Goal: Navigation & Orientation: Find specific page/section

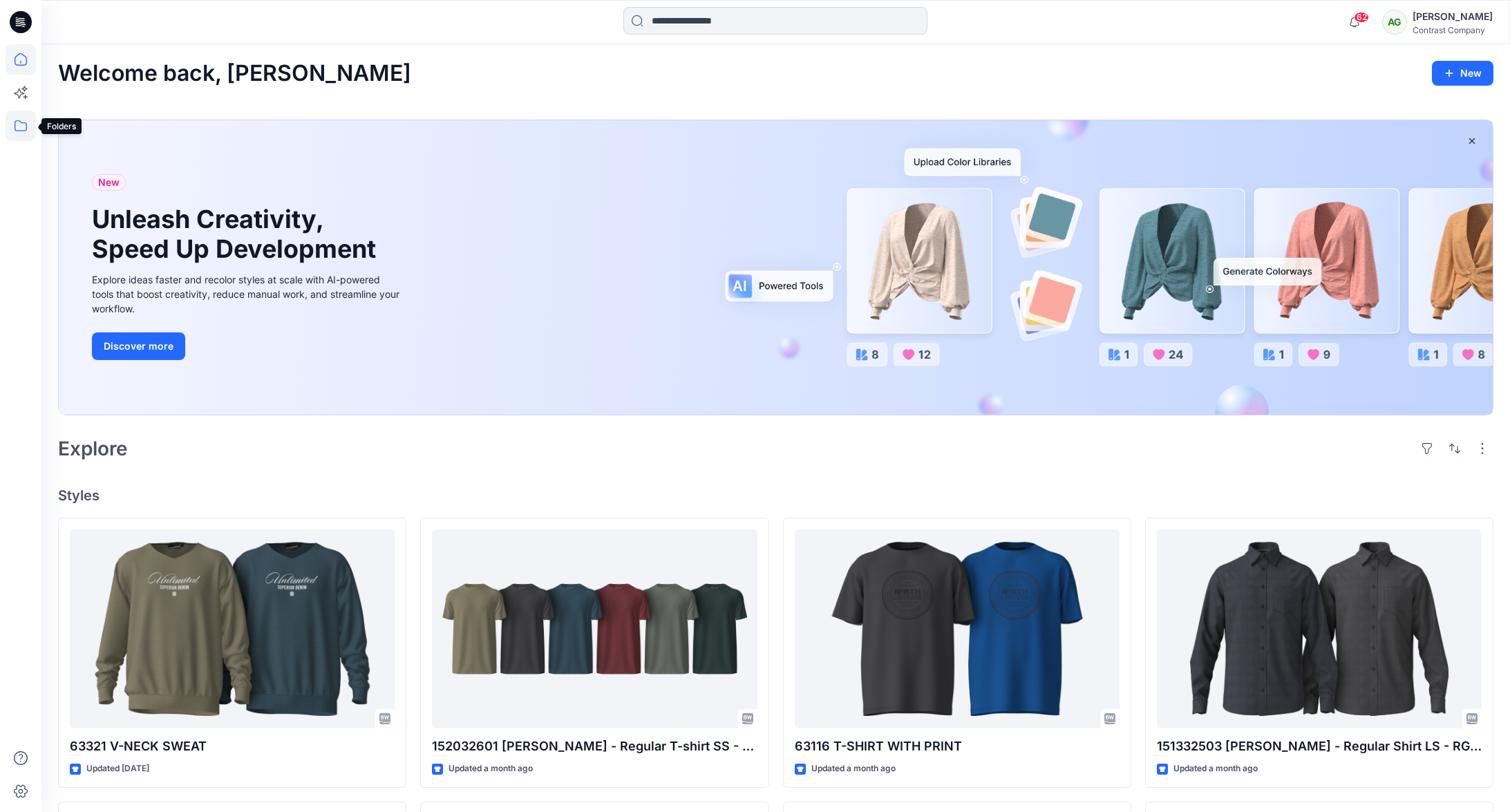
click at [18, 127] on icon at bounding box center [20, 126] width 31 height 31
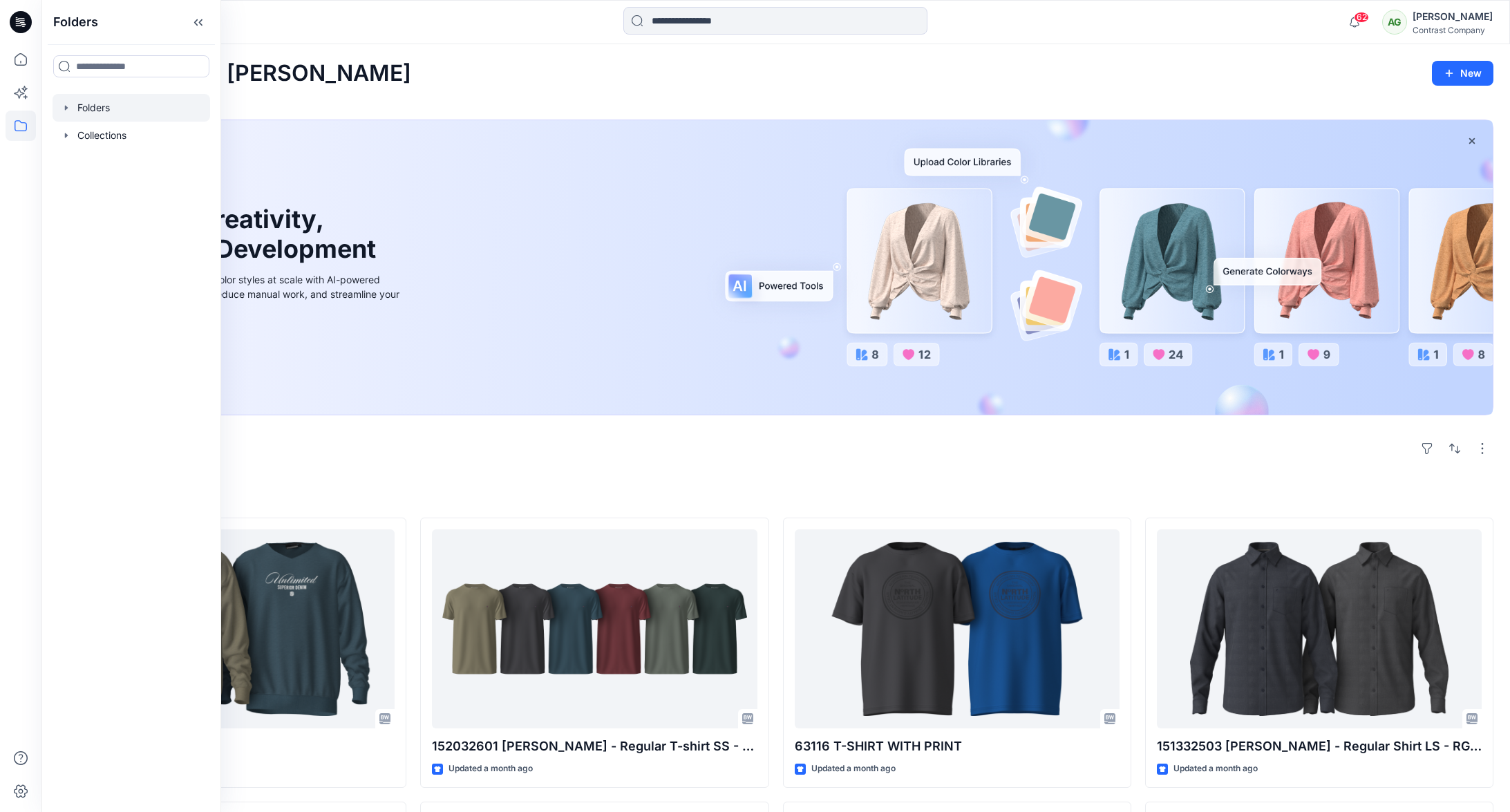
click at [68, 103] on icon "button" at bounding box center [66, 108] width 11 height 11
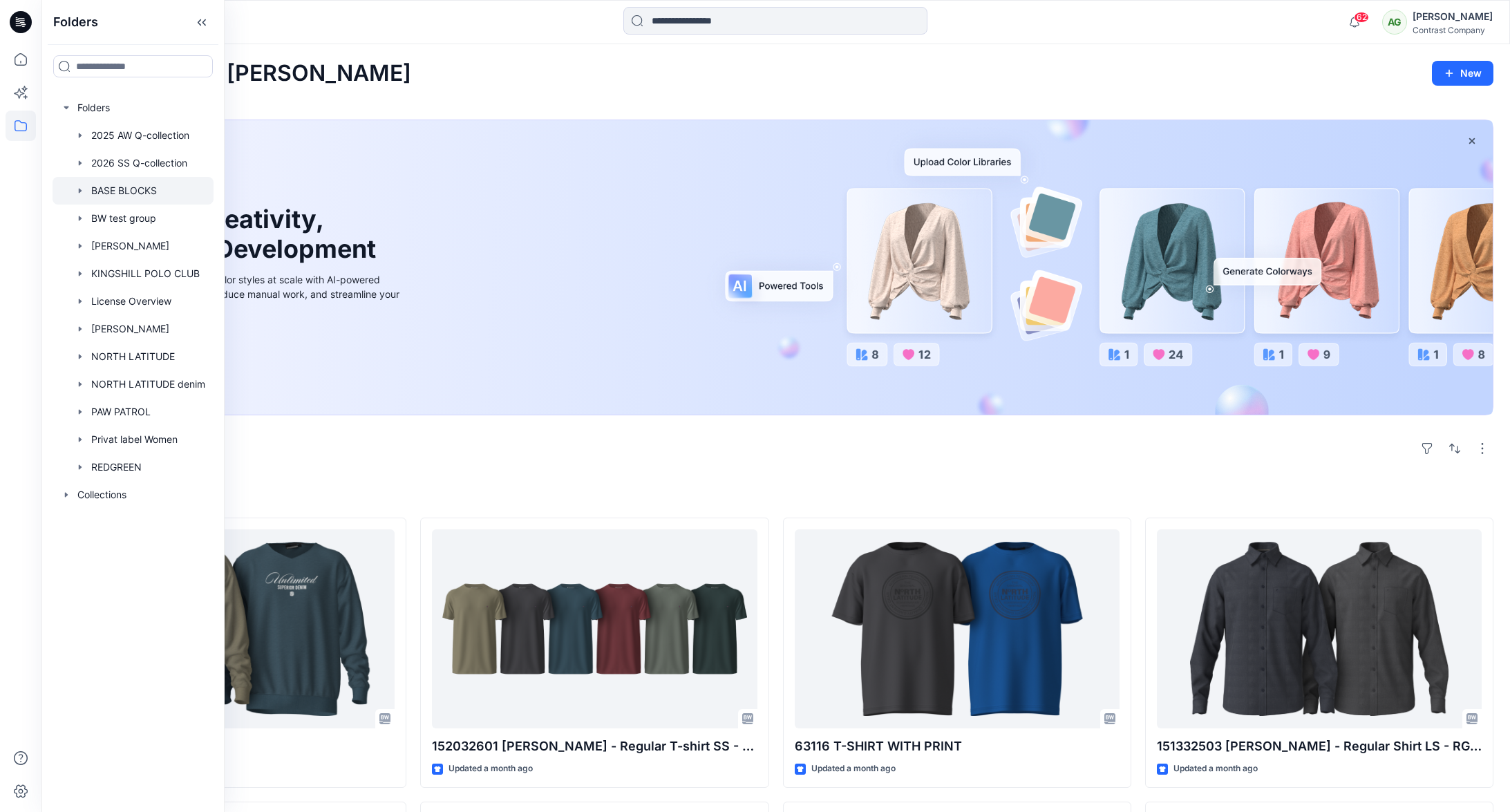
click at [95, 187] on div at bounding box center [132, 191] width 161 height 28
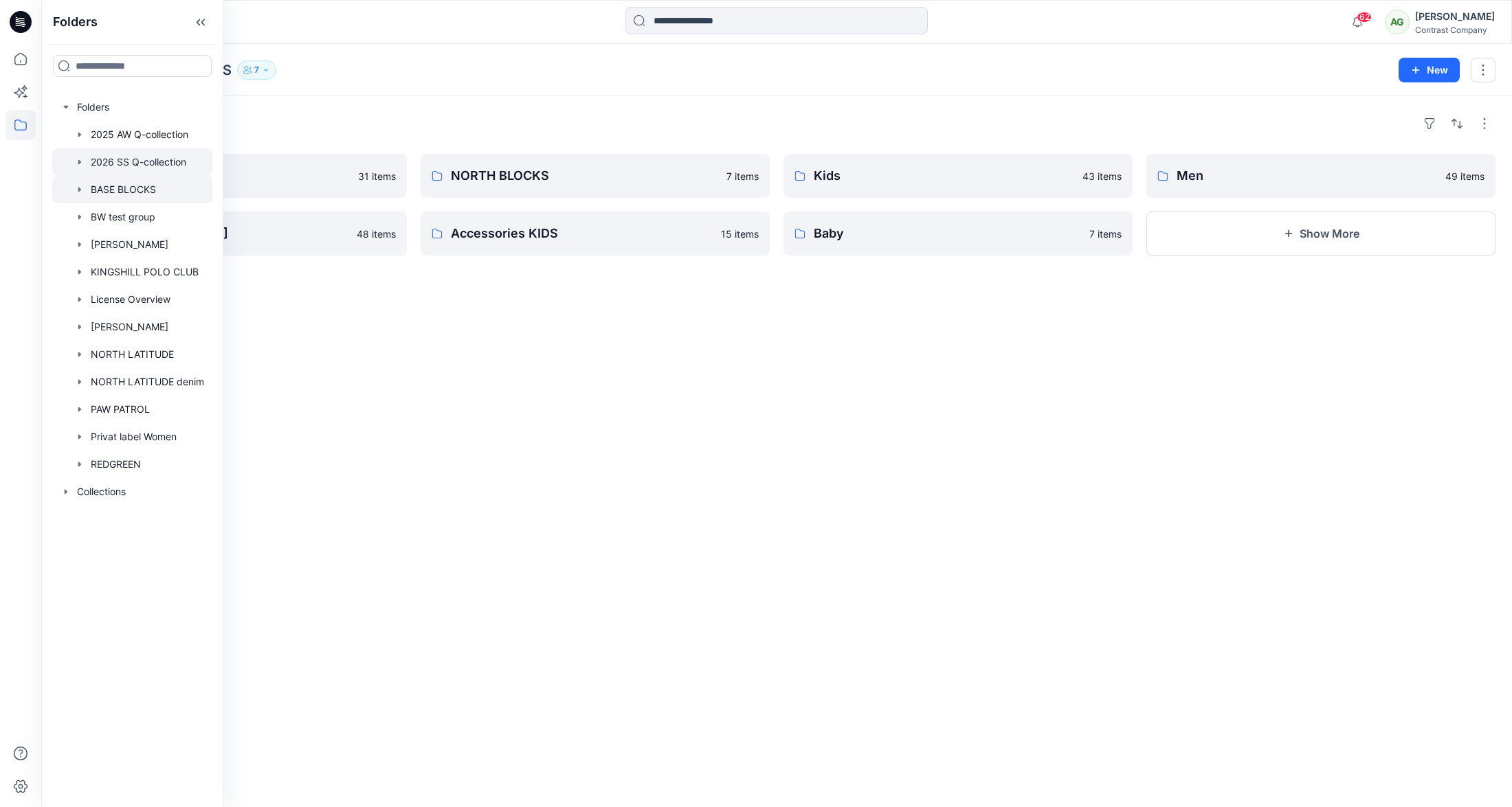
click at [79, 162] on icon "button" at bounding box center [80, 161] width 3 height 5
click at [91, 188] on icon at bounding box center [93, 190] width 11 height 11
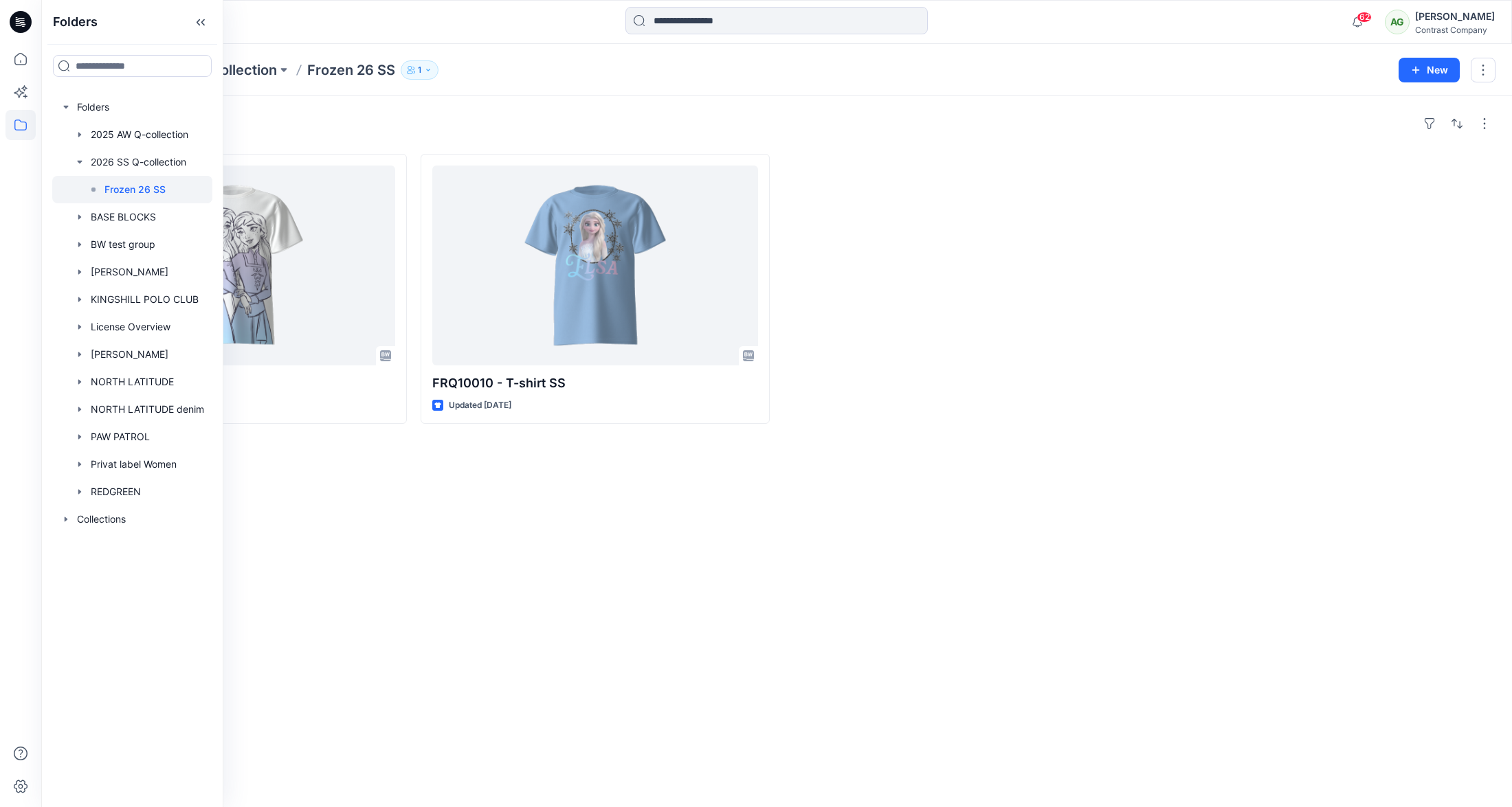
click at [285, 144] on div "Styles FRQ10009 - T-shirt SS Updated [DATE] FRQ10010 - T-shirt SS Updated [DATE]" at bounding box center [777, 451] width 1470 height 711
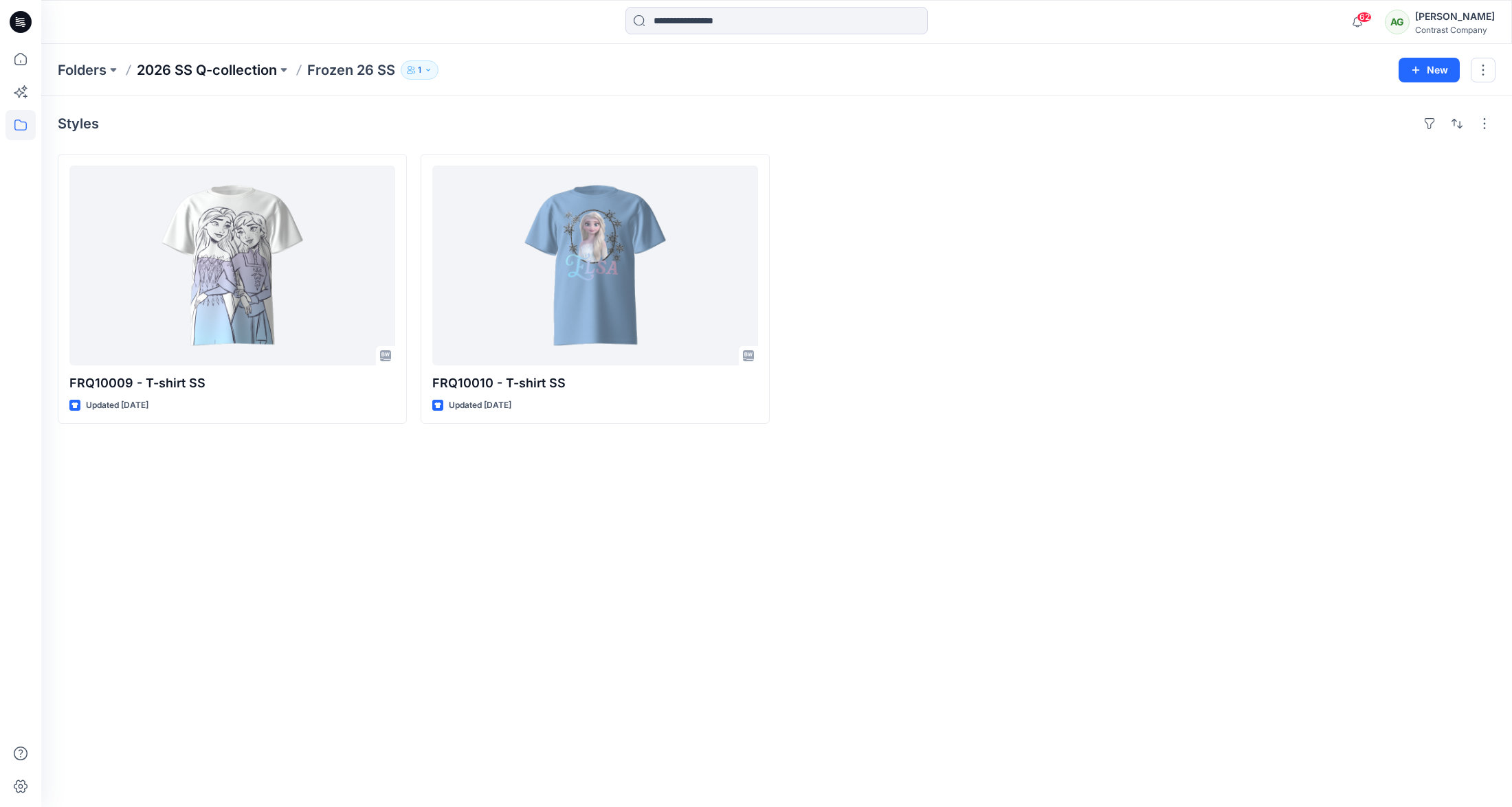
click at [170, 74] on p "2026 SS Q-collection" at bounding box center [207, 69] width 141 height 19
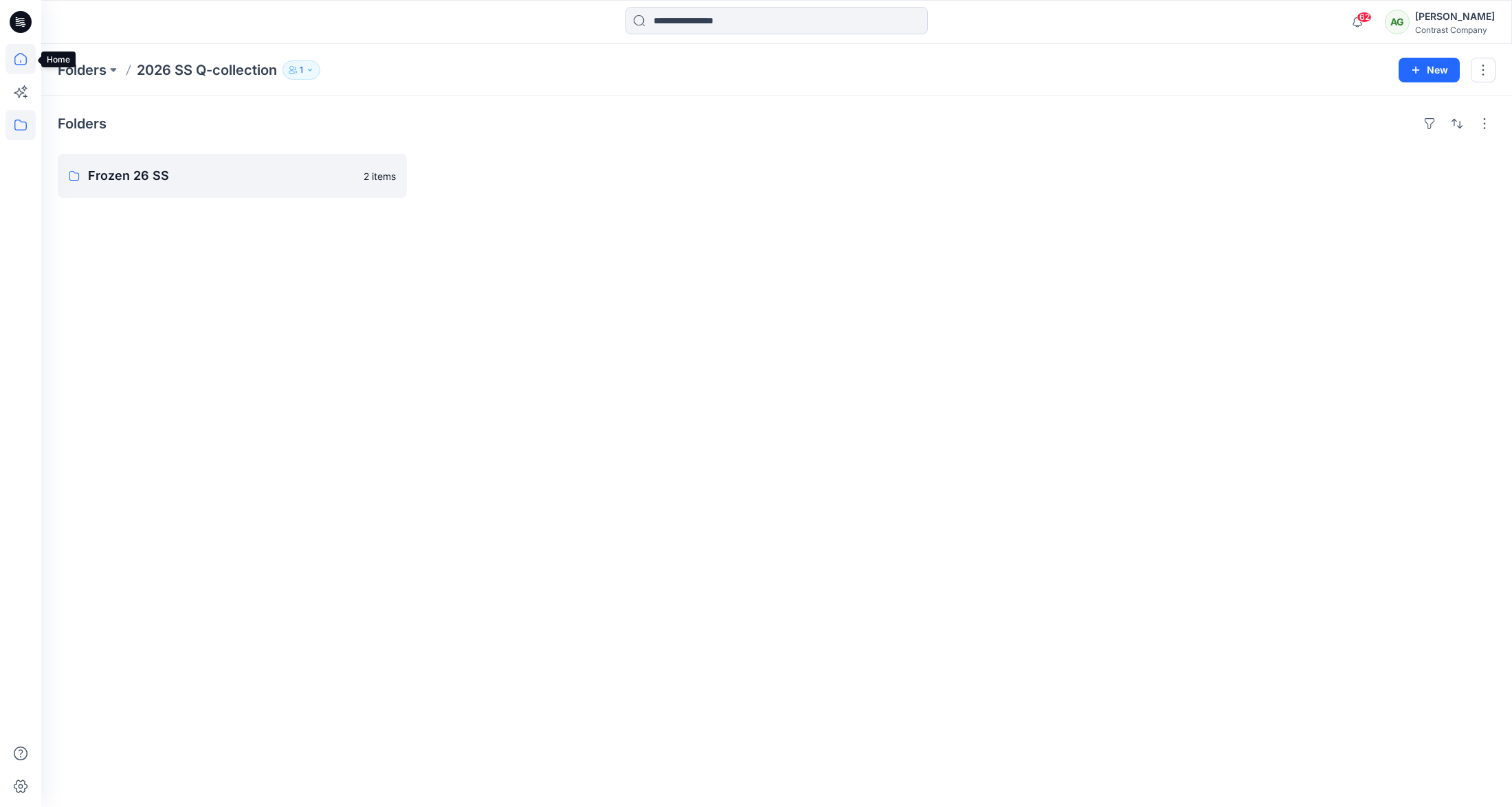
click at [20, 59] on icon at bounding box center [20, 59] width 31 height 31
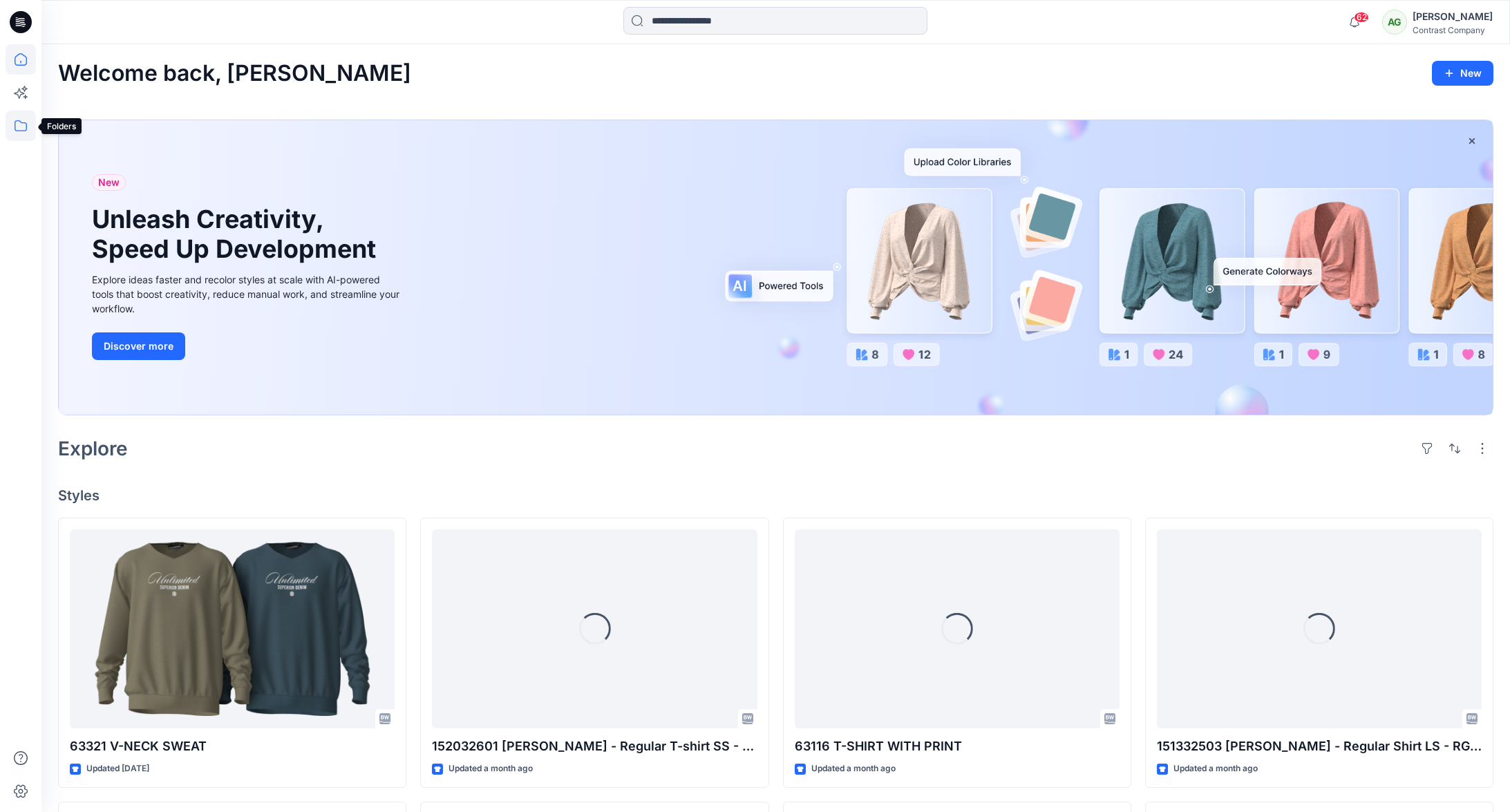
click at [18, 129] on icon at bounding box center [20, 126] width 31 height 31
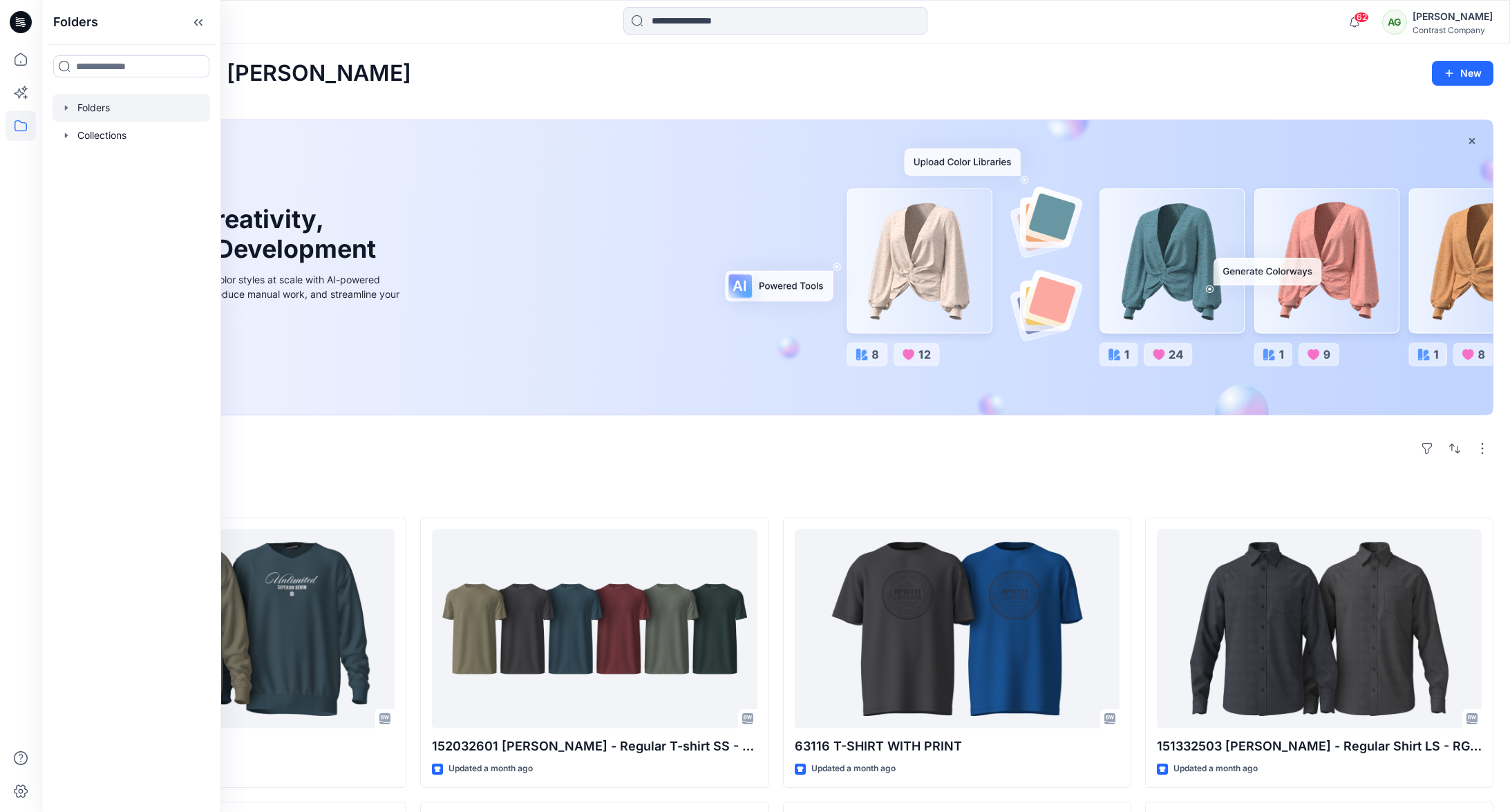
click at [64, 109] on icon "button" at bounding box center [66, 108] width 11 height 11
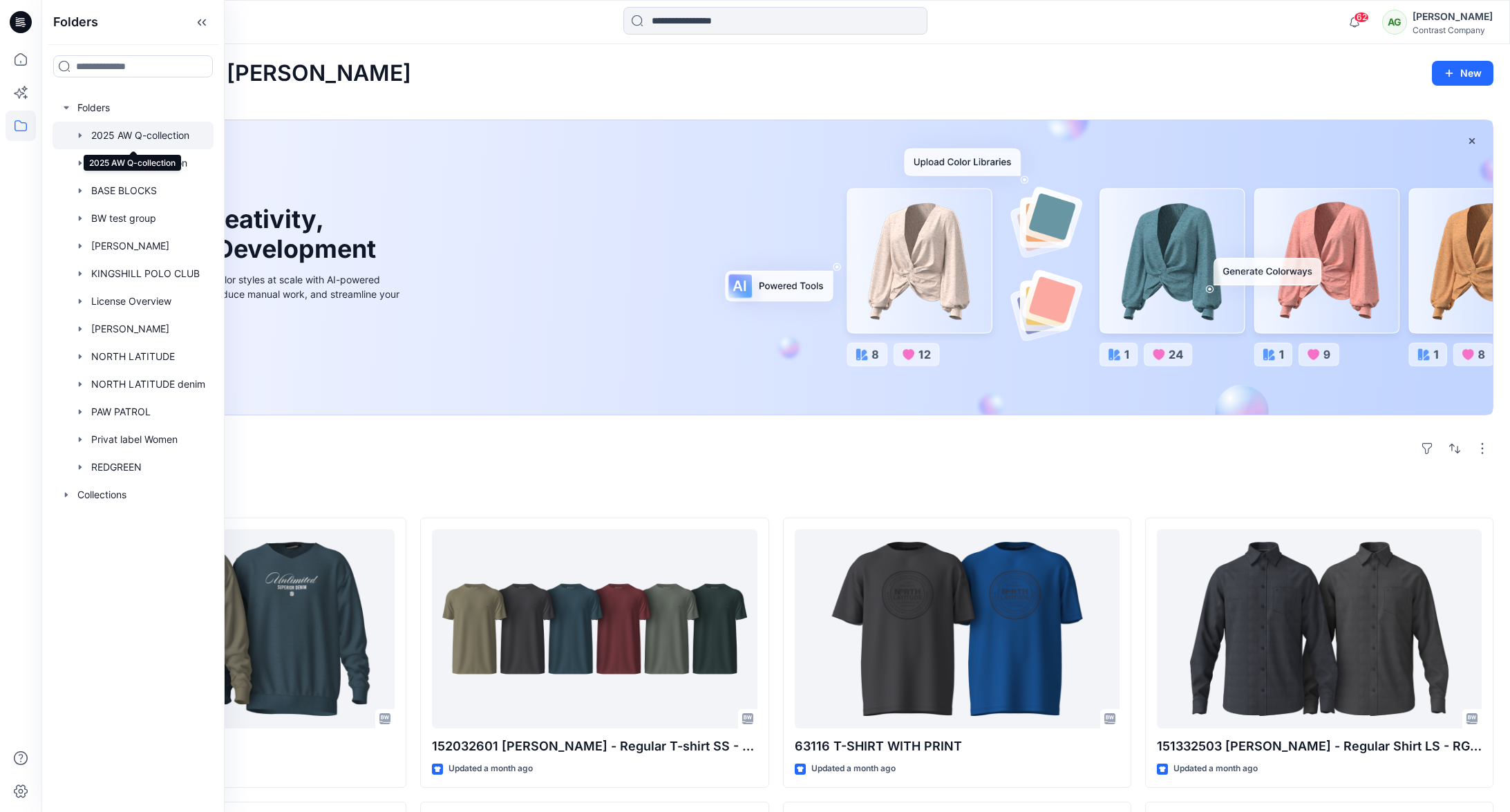
click at [100, 137] on div at bounding box center [132, 136] width 161 height 28
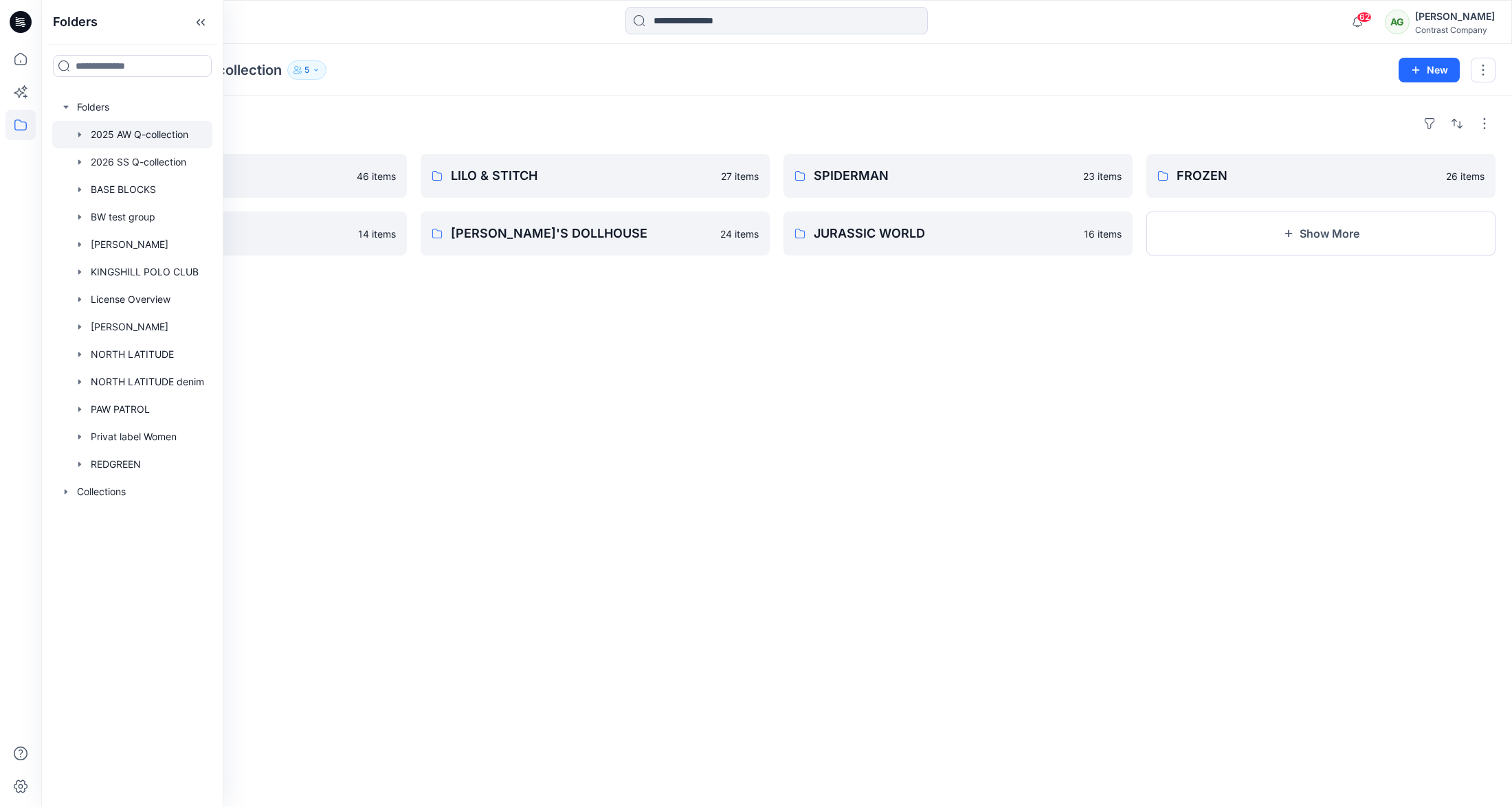
click at [271, 125] on div "Folders" at bounding box center [776, 124] width 1437 height 22
drag, startPoint x: 271, startPoint y: 125, endPoint x: 264, endPoint y: 125, distance: 7.0
click at [271, 125] on div "Folders" at bounding box center [776, 124] width 1437 height 22
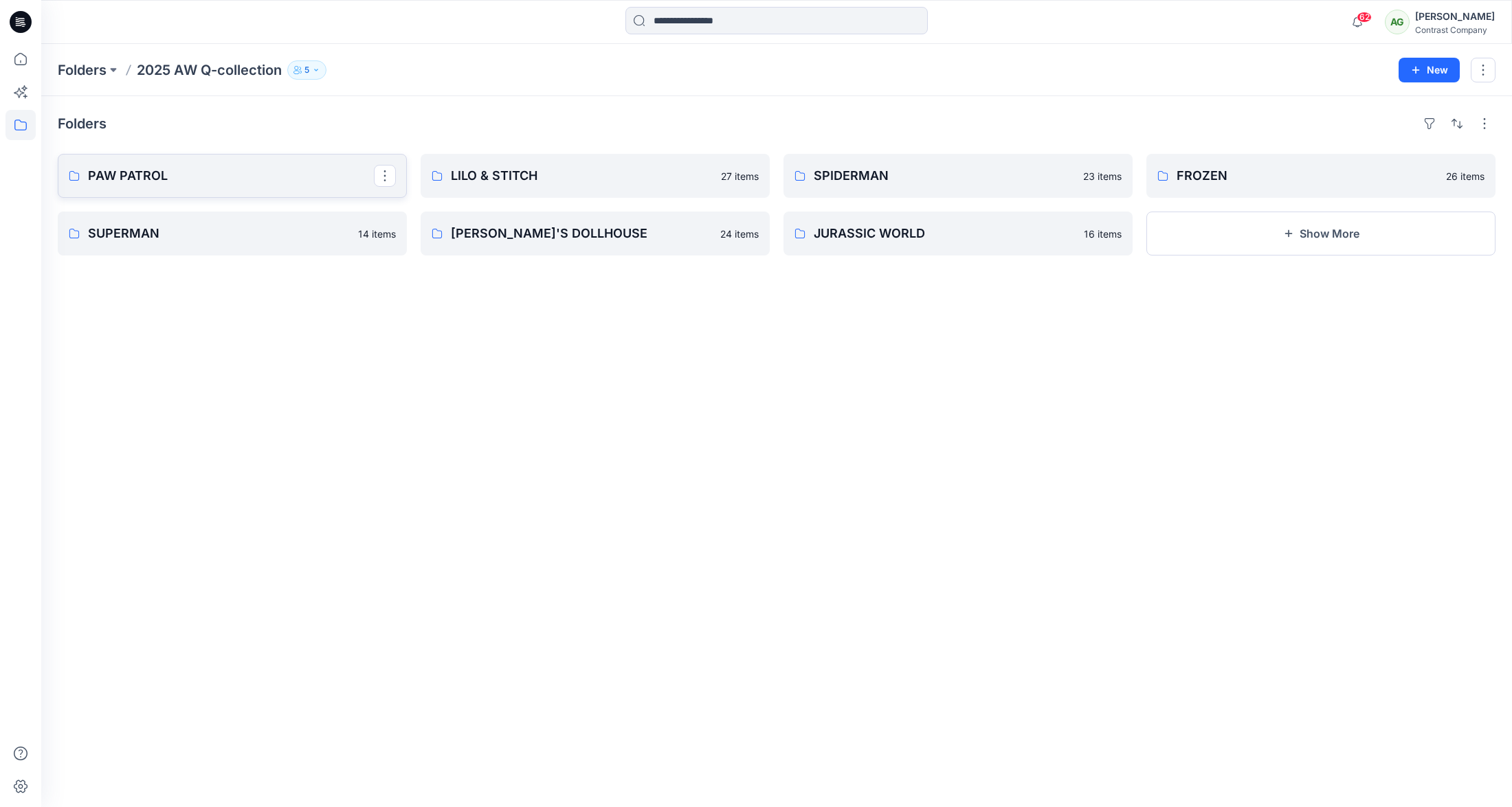
click at [75, 177] on icon at bounding box center [74, 176] width 11 height 11
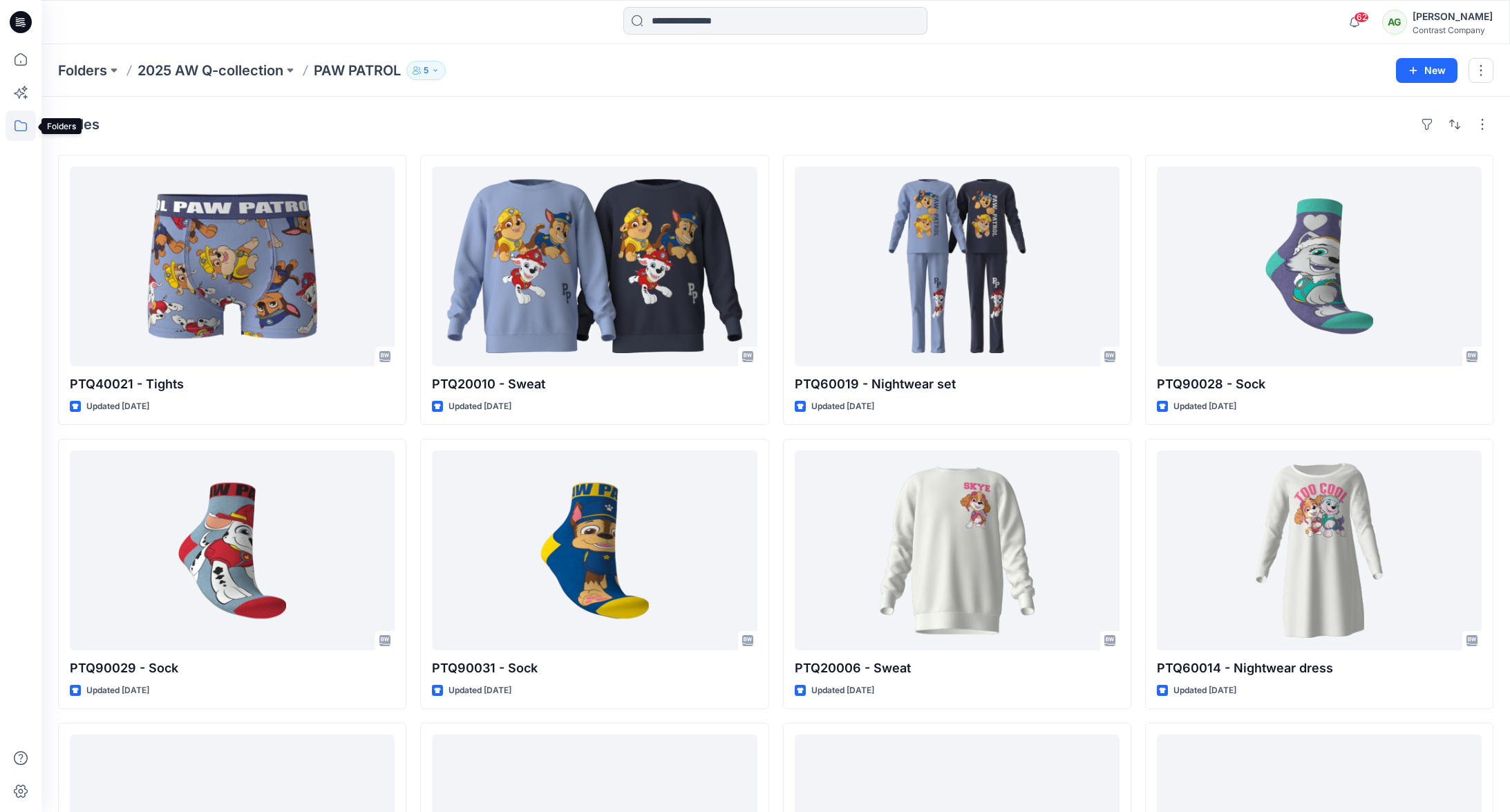
click at [17, 130] on icon at bounding box center [20, 126] width 12 height 11
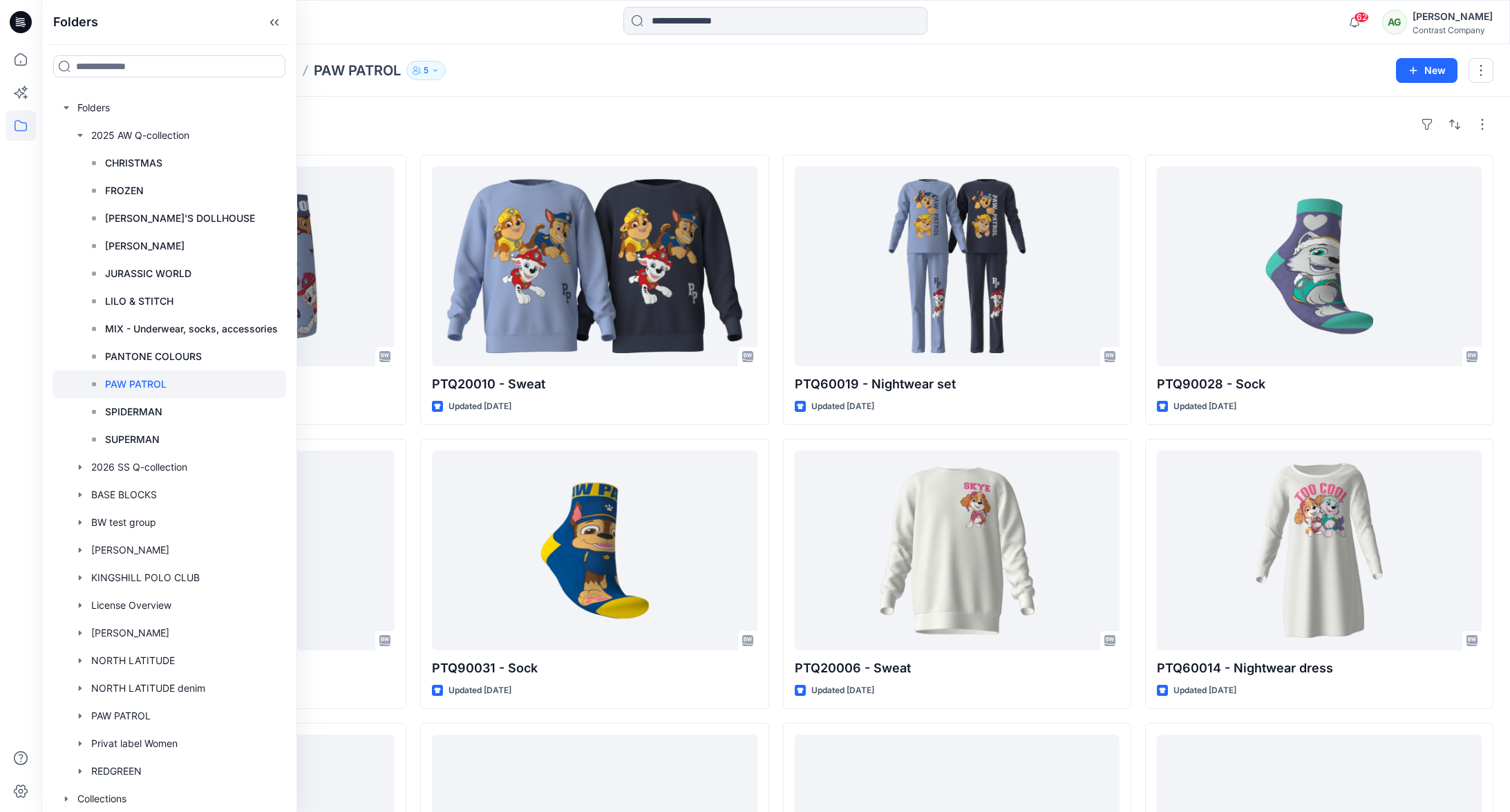
click at [332, 127] on div "Styles" at bounding box center [775, 125] width 1436 height 22
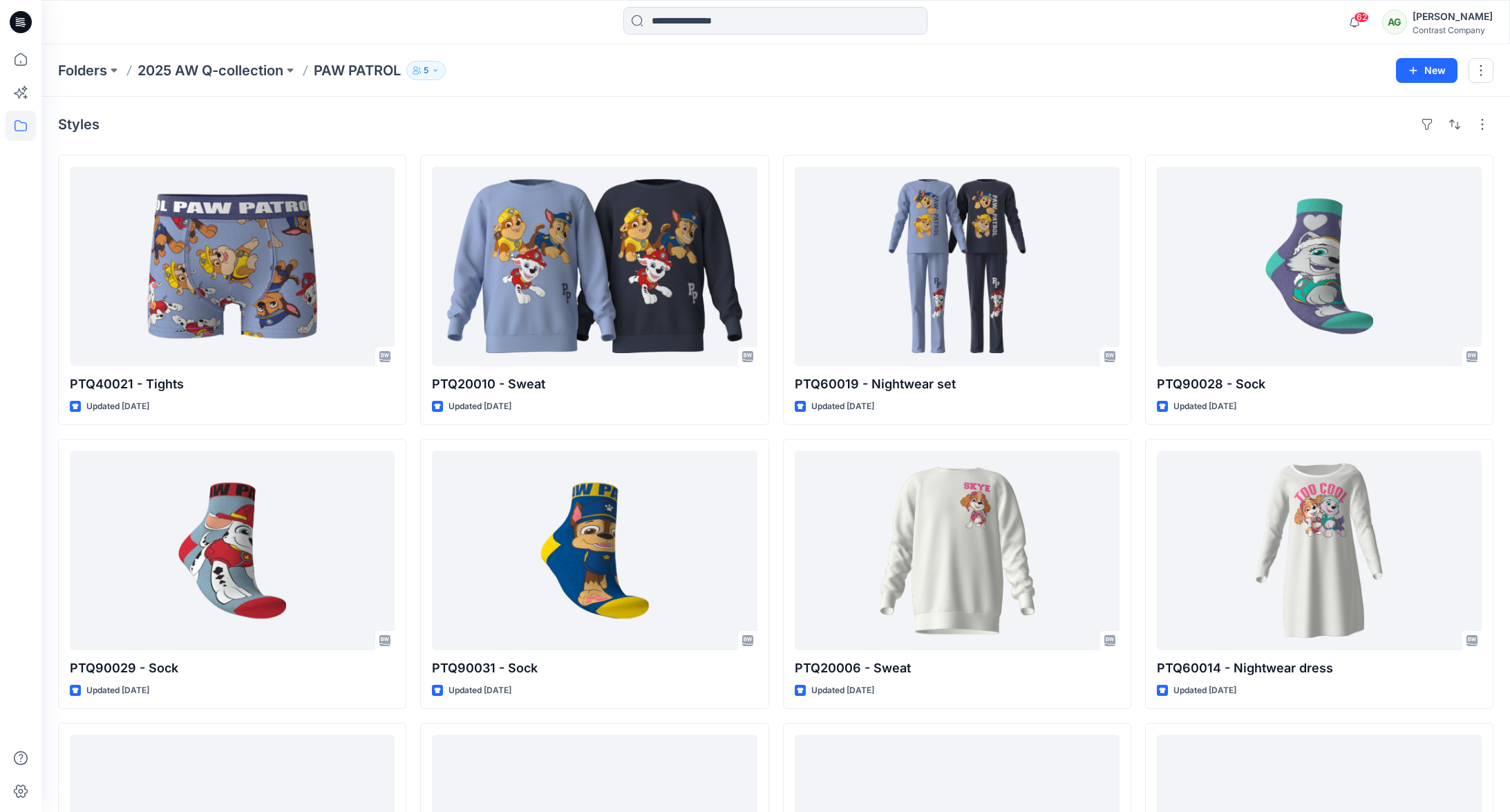
click at [1059, 127] on div "Styles" at bounding box center [775, 125] width 1436 height 22
click at [22, 60] on icon at bounding box center [20, 60] width 31 height 31
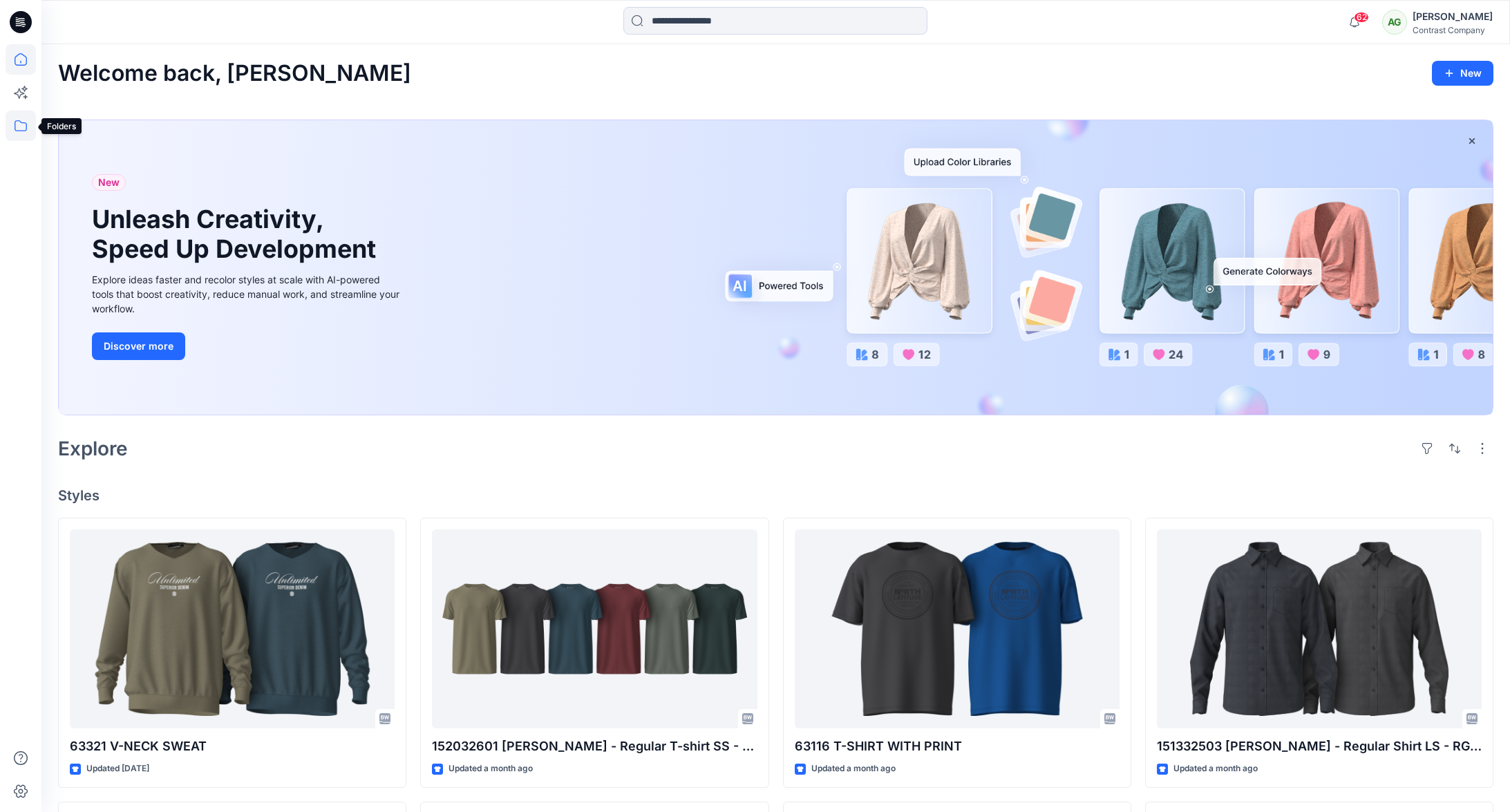
click at [23, 124] on icon at bounding box center [20, 126] width 31 height 31
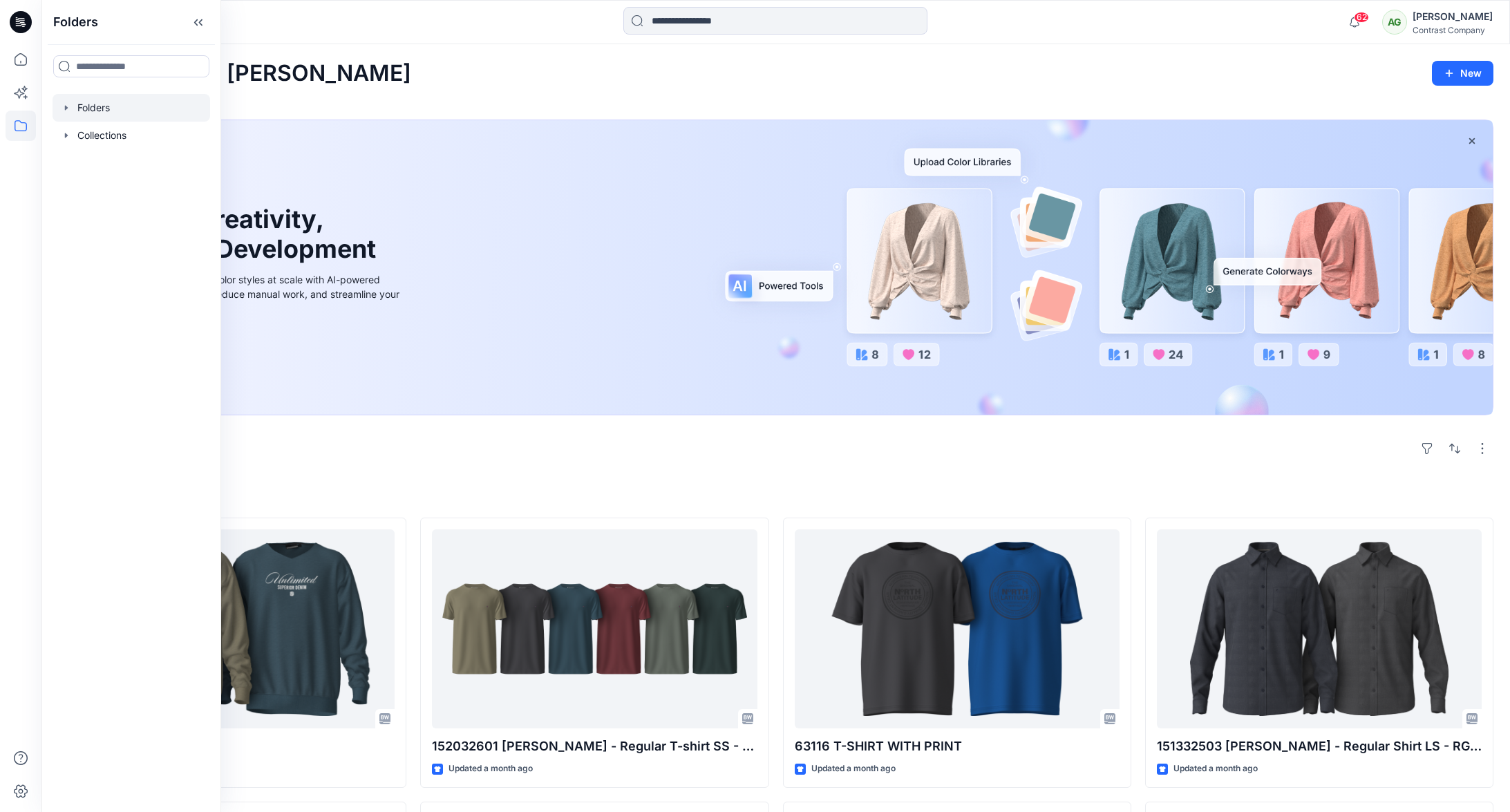
click at [66, 107] on icon "button" at bounding box center [66, 107] width 3 height 5
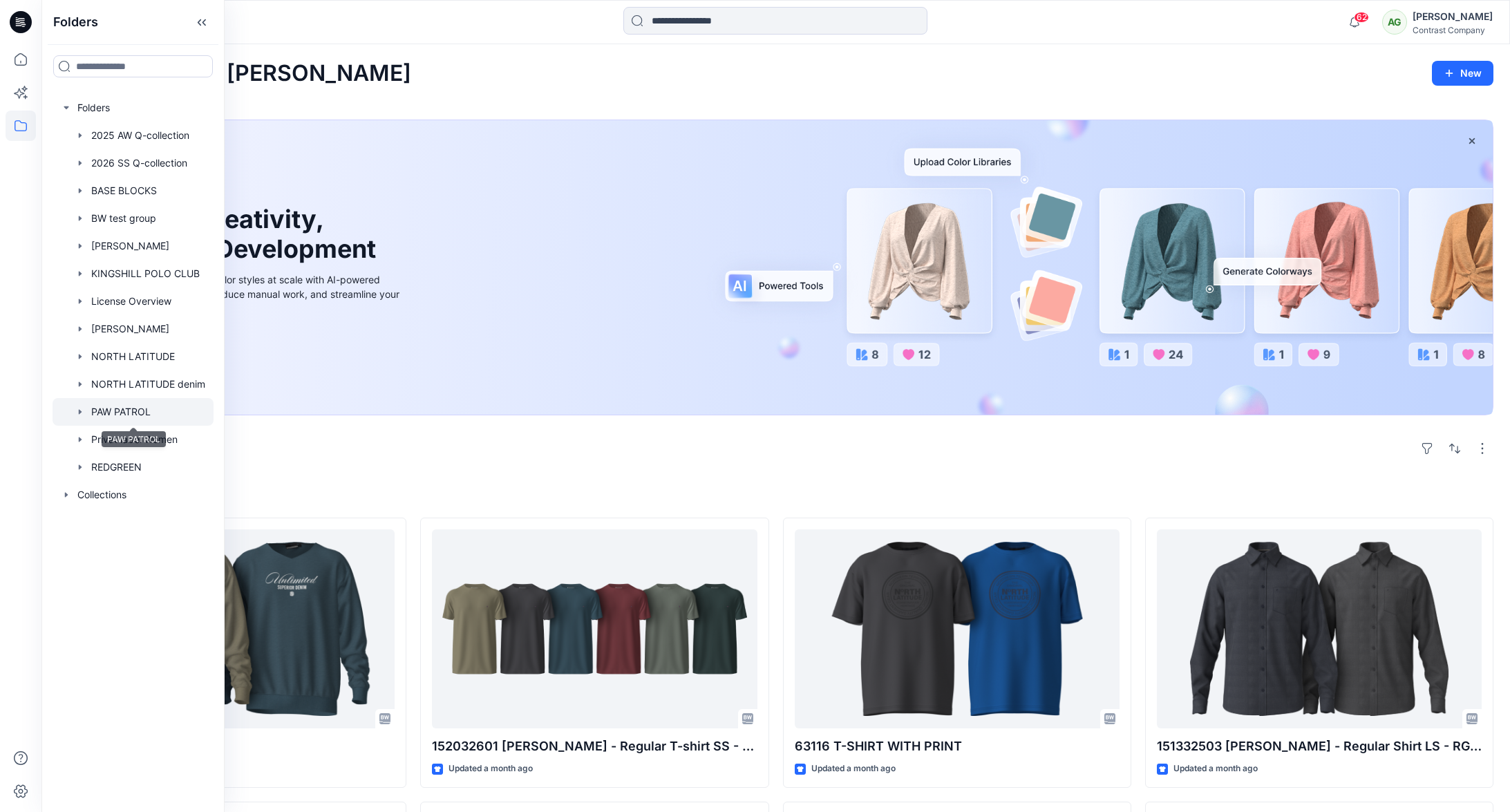
click at [127, 413] on div at bounding box center [132, 412] width 161 height 28
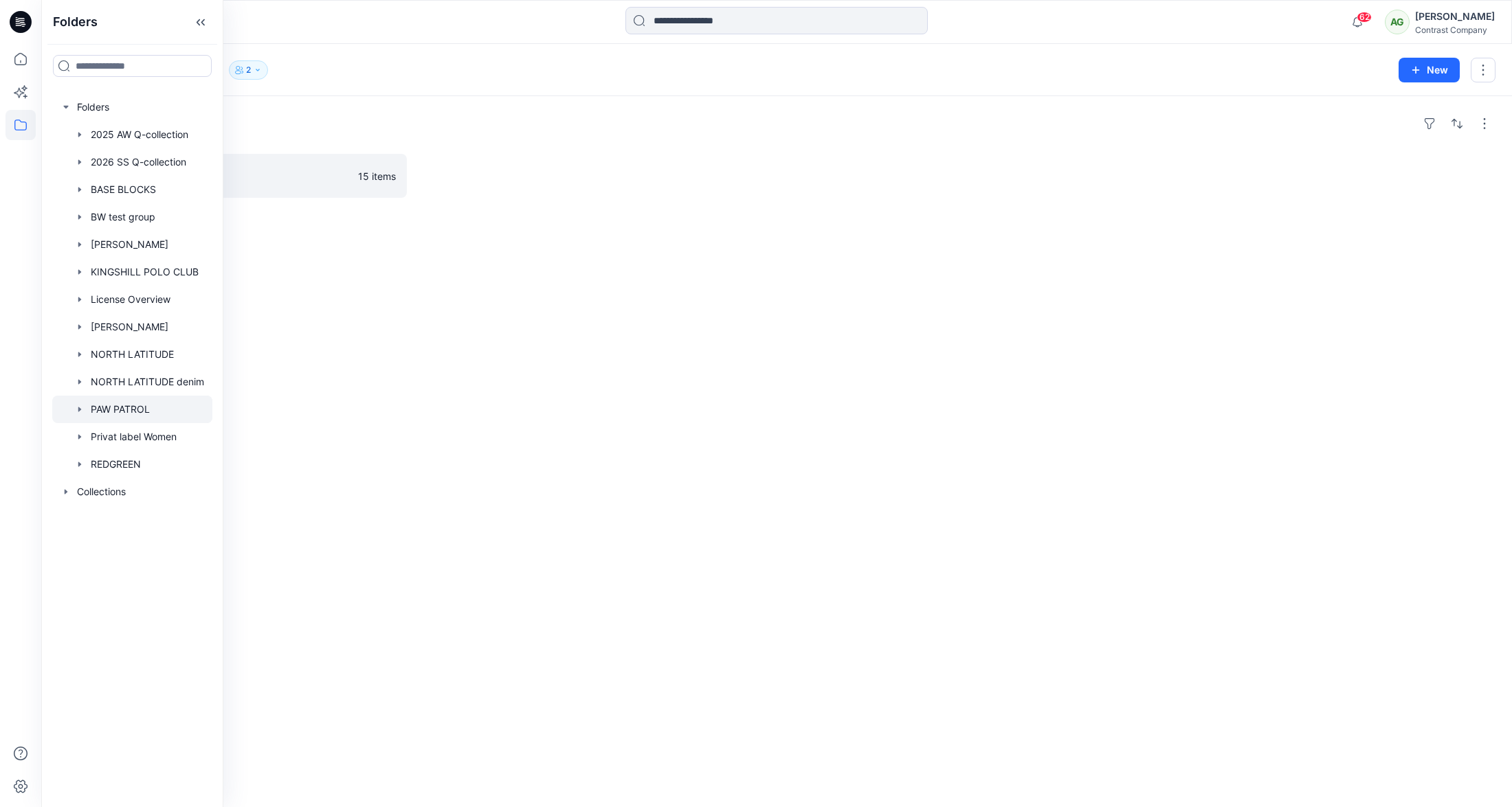
click at [345, 124] on div "Folders" at bounding box center [776, 124] width 1437 height 22
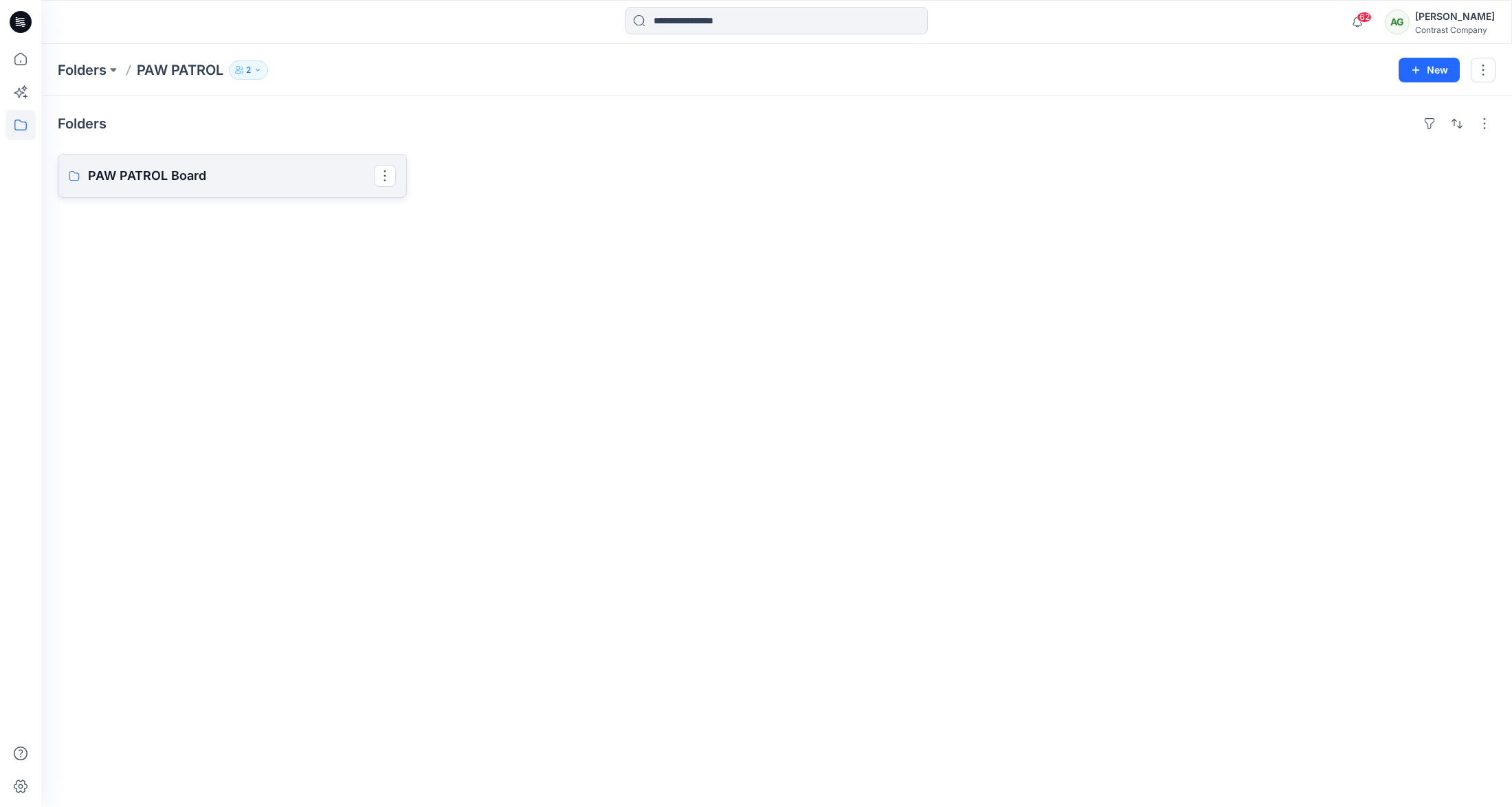
click at [121, 177] on p "PAW PATROL Board" at bounding box center [230, 176] width 286 height 19
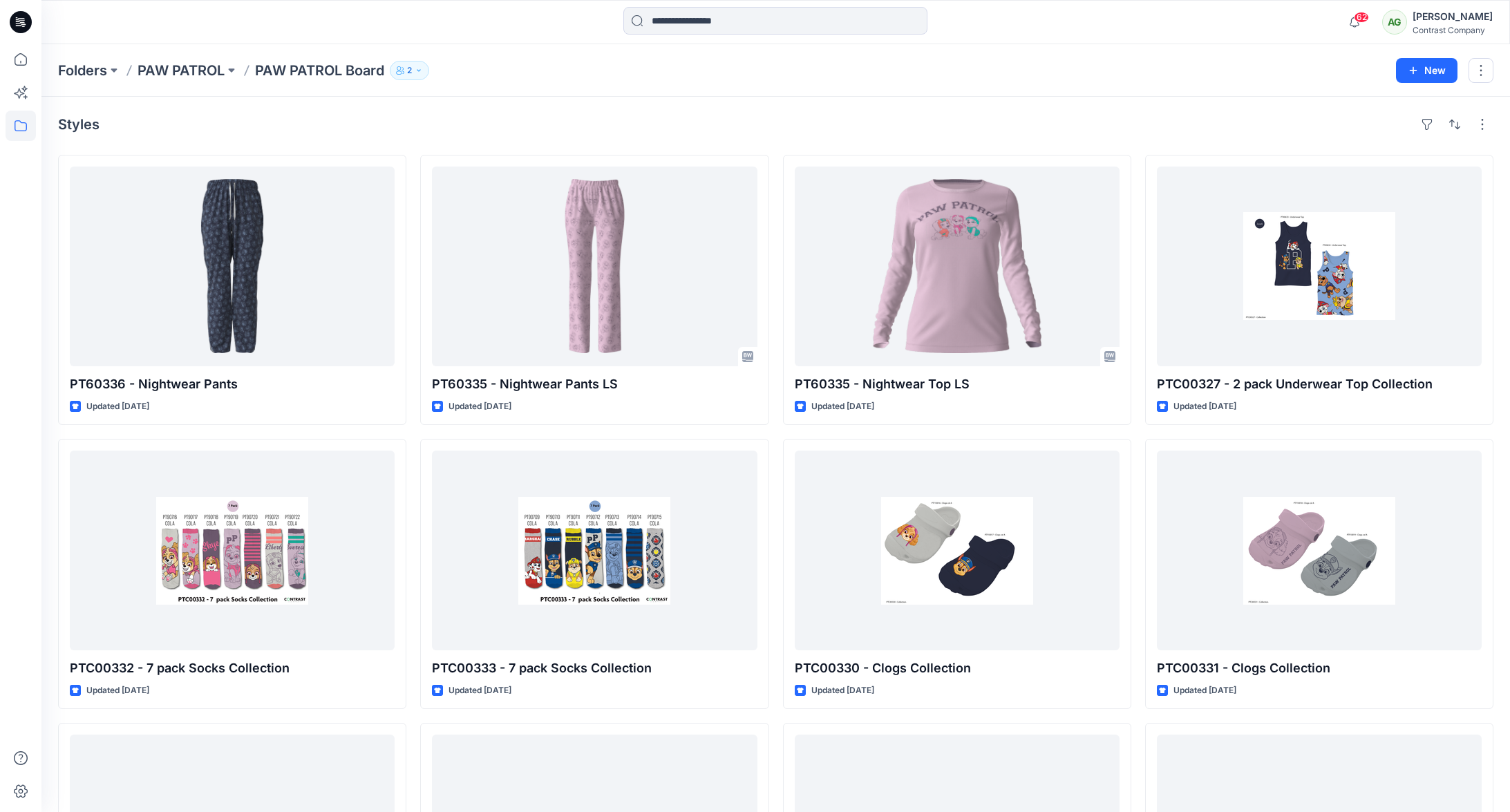
click at [150, 123] on div "Styles" at bounding box center [775, 125] width 1436 height 22
click at [22, 57] on icon at bounding box center [20, 60] width 31 height 31
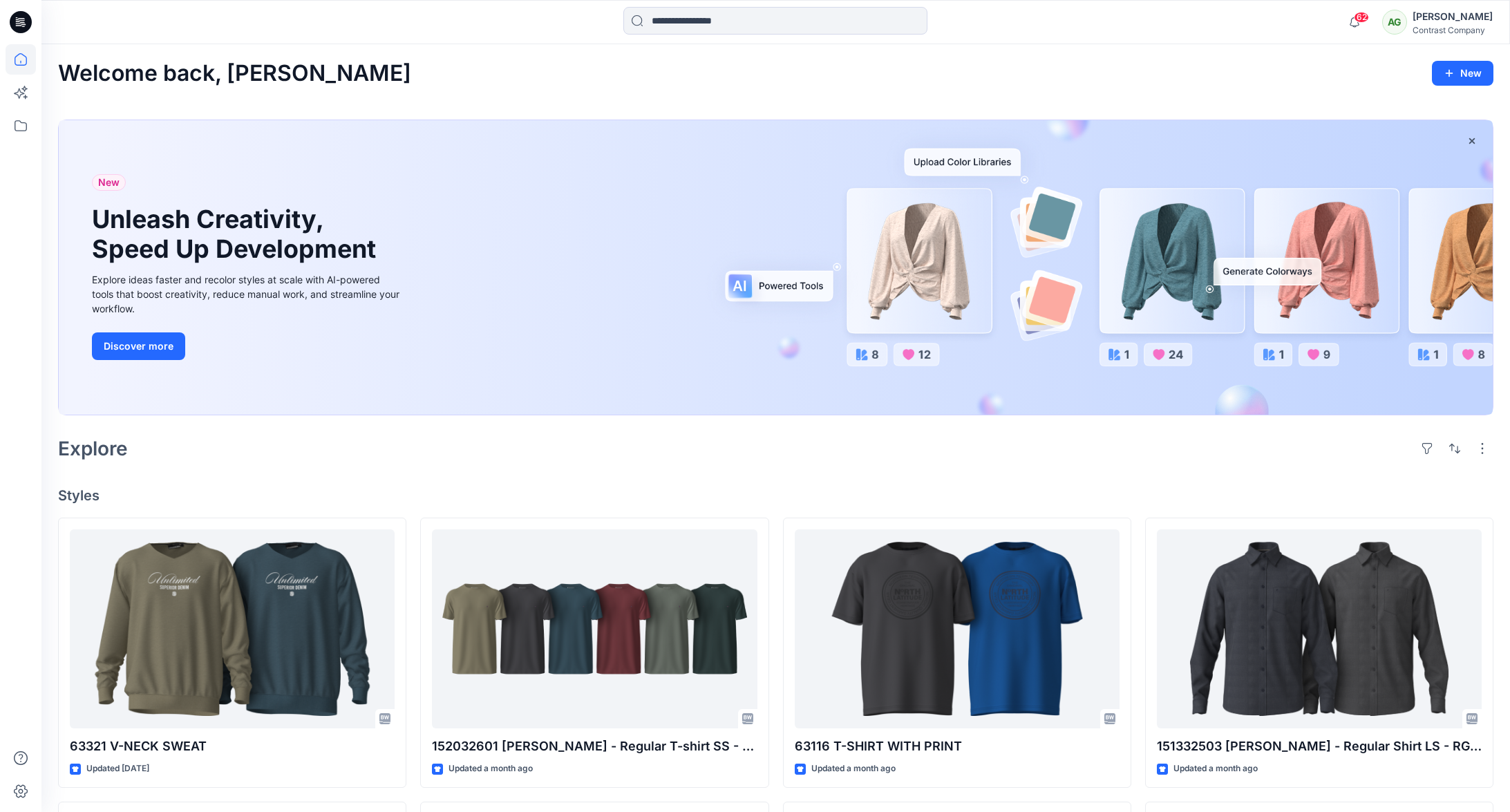
click at [358, 82] on div "Welcome back, Anni New" at bounding box center [775, 73] width 1436 height 25
click at [408, 97] on div "Welcome back, Anni New New Unleash Creativity, Speed Up Development Explore ide…" at bounding box center [776, 734] width 1469 height 1378
click at [25, 63] on icon at bounding box center [20, 60] width 31 height 31
click at [20, 127] on icon at bounding box center [20, 126] width 31 height 31
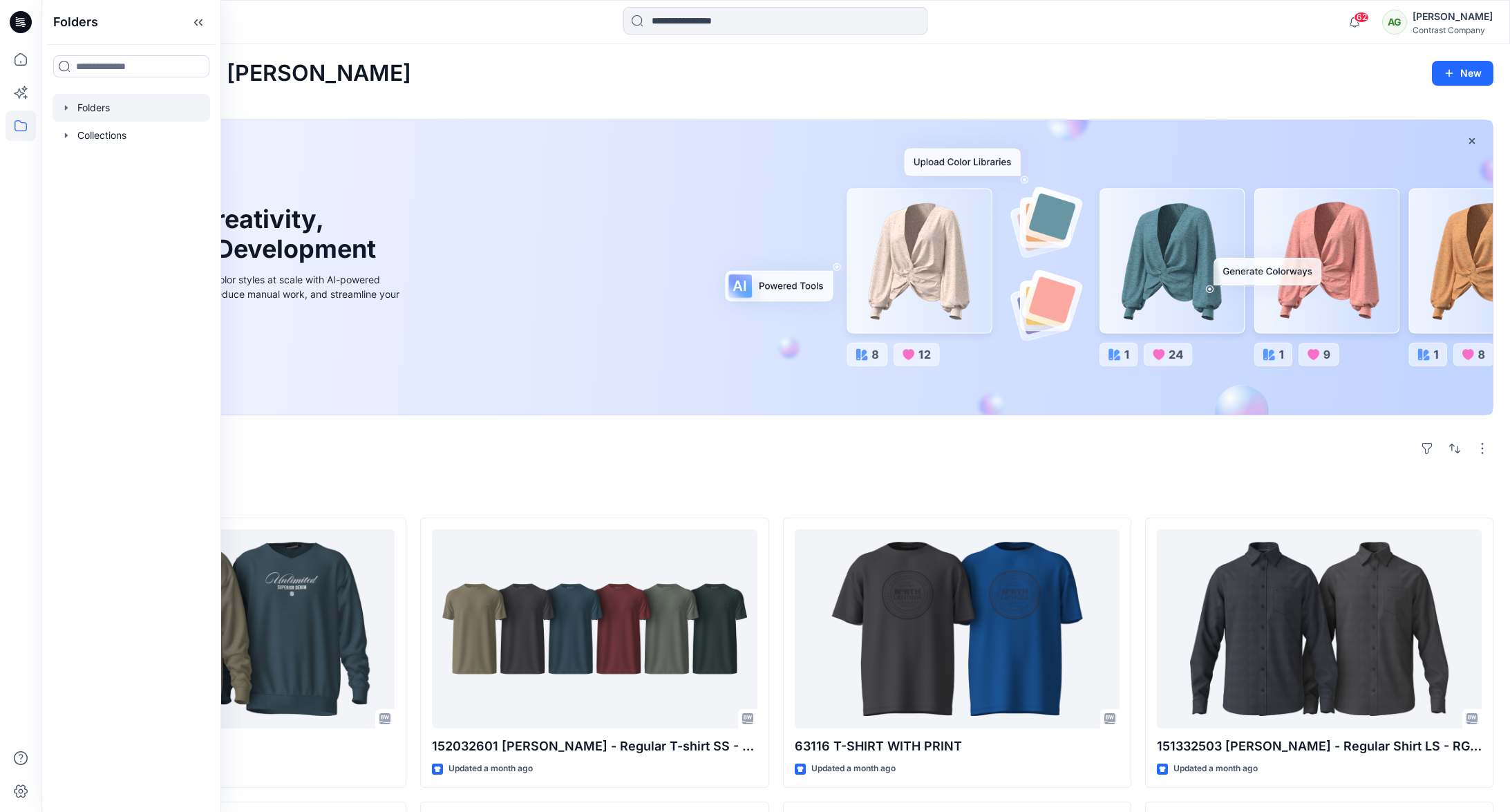
click at [63, 107] on icon "button" at bounding box center [66, 108] width 11 height 11
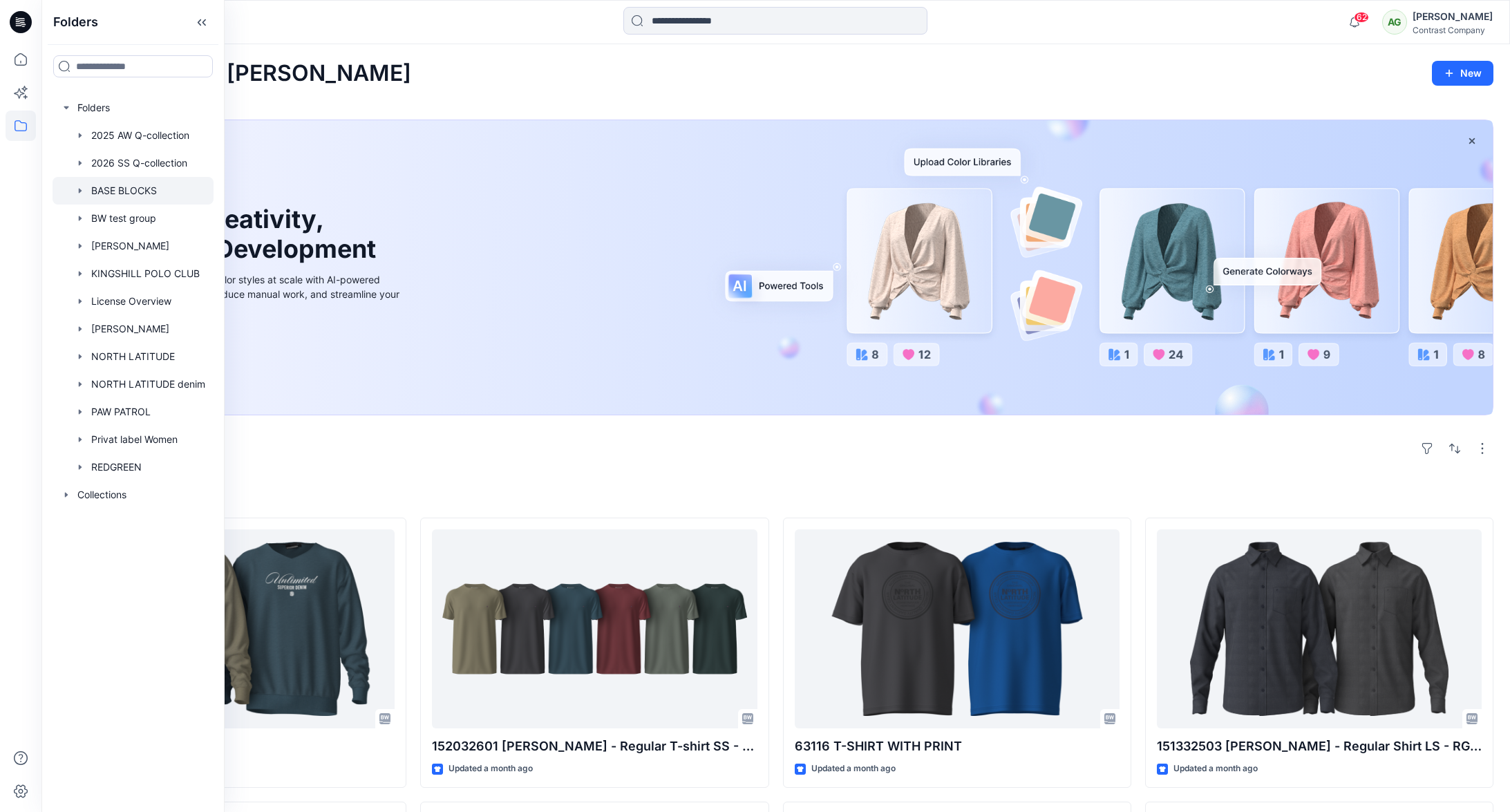
click at [119, 190] on div at bounding box center [132, 191] width 161 height 28
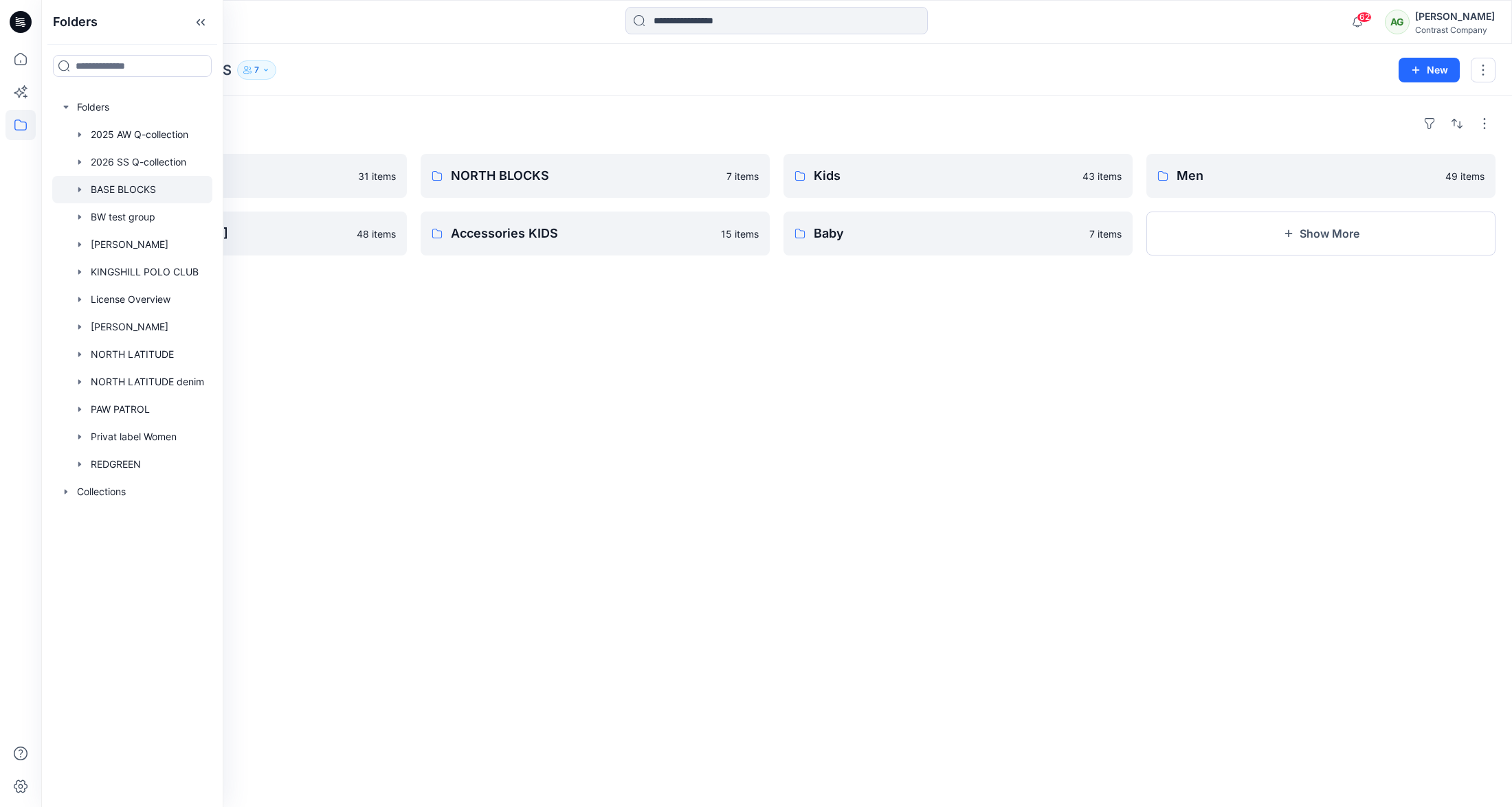
click at [275, 334] on div "Folders REDGREEN BLOCKS 31 items [DEMOGRAPHIC_DATA] 48 items NORTH BLOCKS 7 ite…" at bounding box center [777, 451] width 1470 height 711
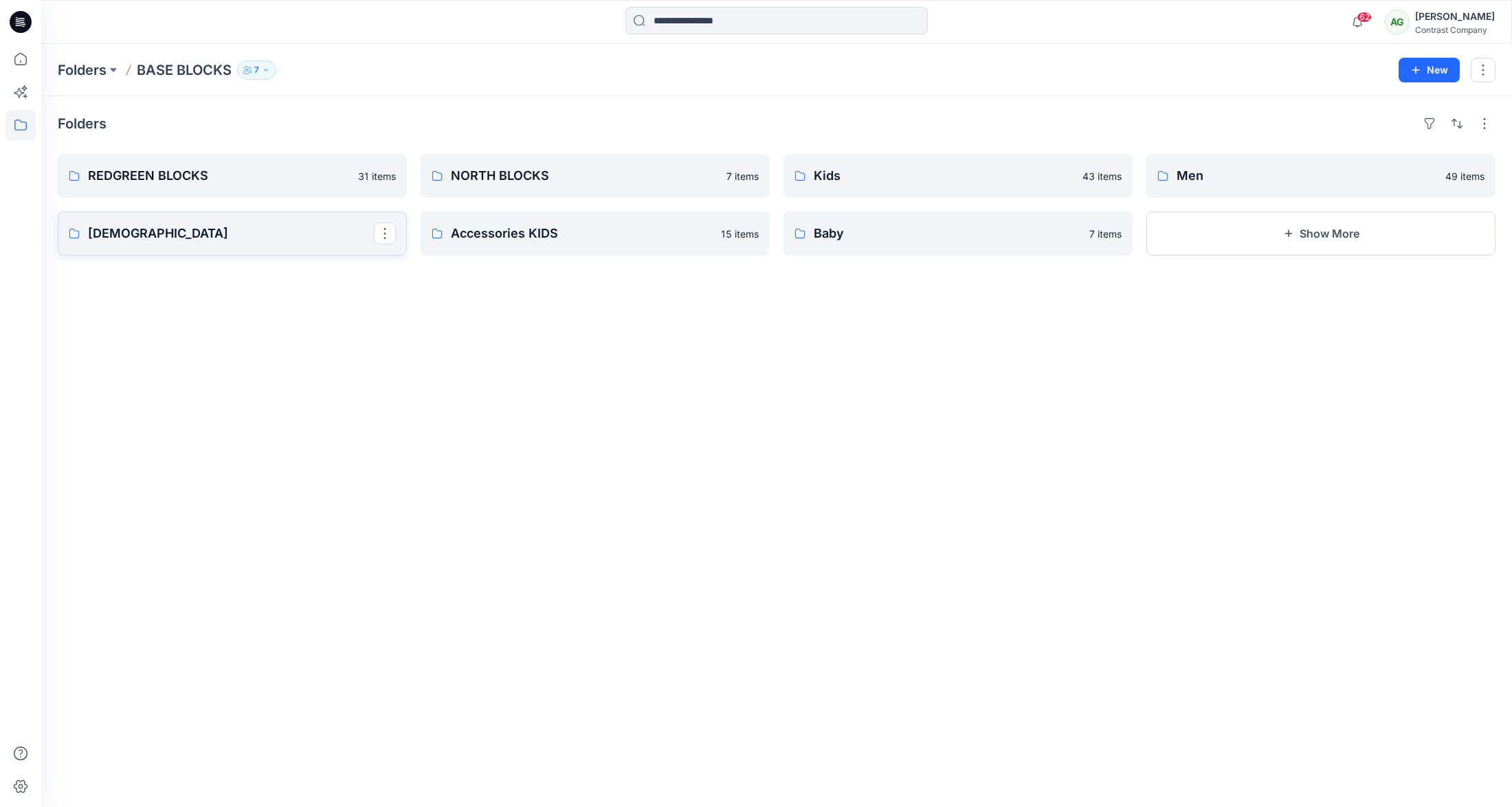
click at [117, 233] on p "[DEMOGRAPHIC_DATA]" at bounding box center [230, 233] width 286 height 19
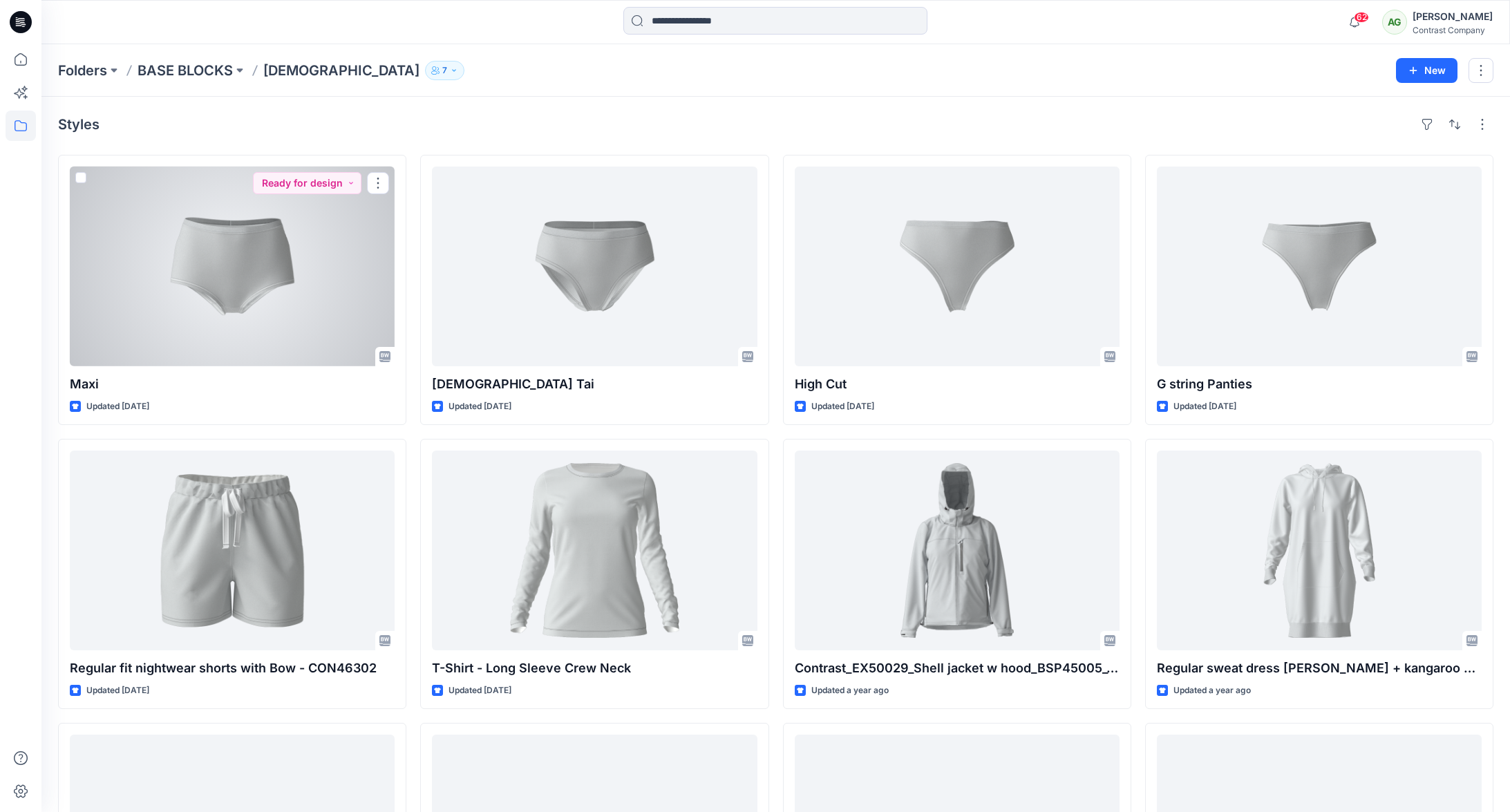
click at [245, 263] on div at bounding box center [232, 266] width 325 height 200
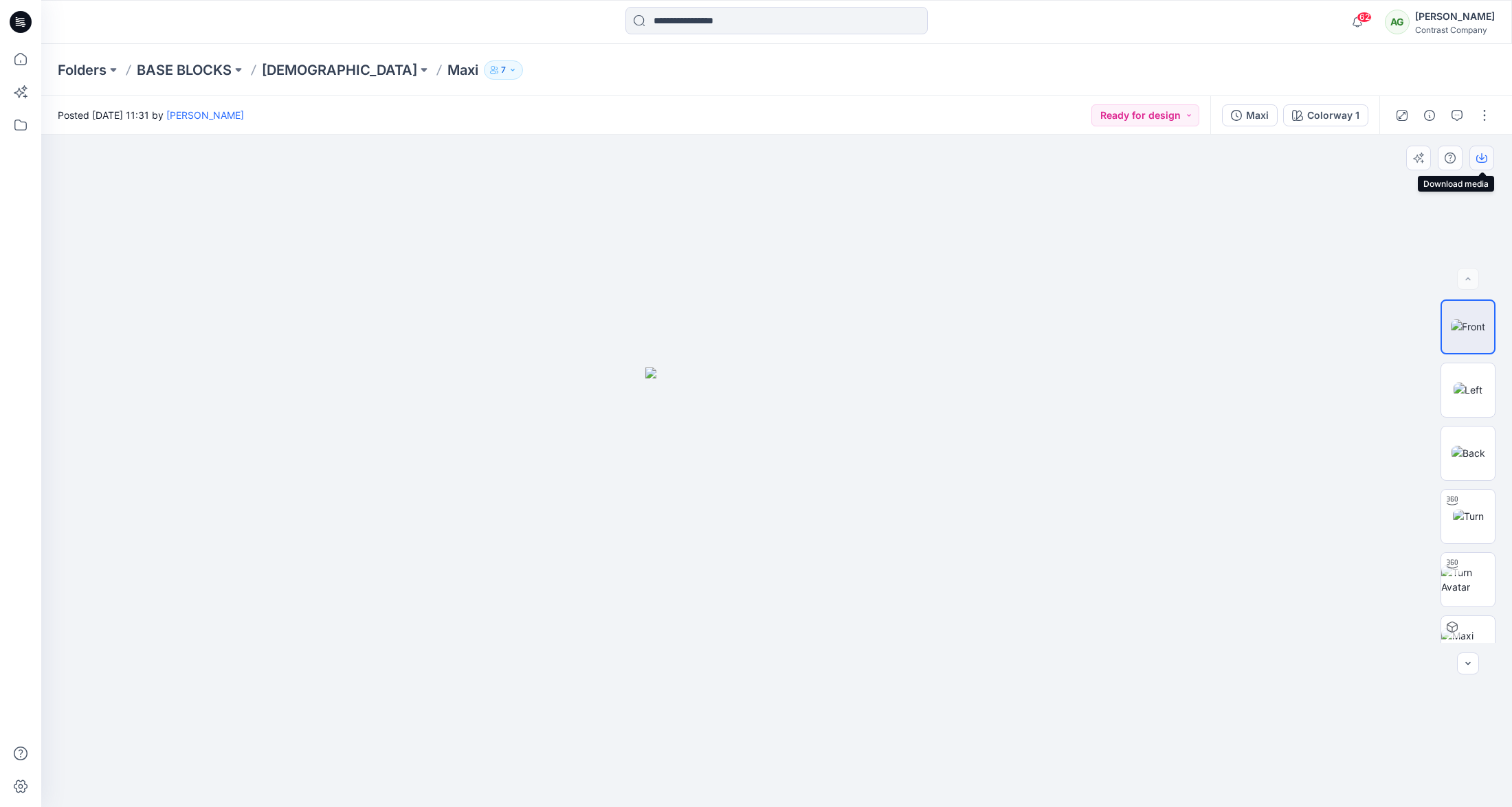
click at [1485, 159] on icon "button" at bounding box center [1481, 158] width 11 height 11
click at [1454, 396] on img at bounding box center [1467, 390] width 29 height 15
click at [1186, 362] on div at bounding box center [777, 471] width 1470 height 672
click at [286, 76] on p "[DEMOGRAPHIC_DATA]" at bounding box center [339, 69] width 155 height 19
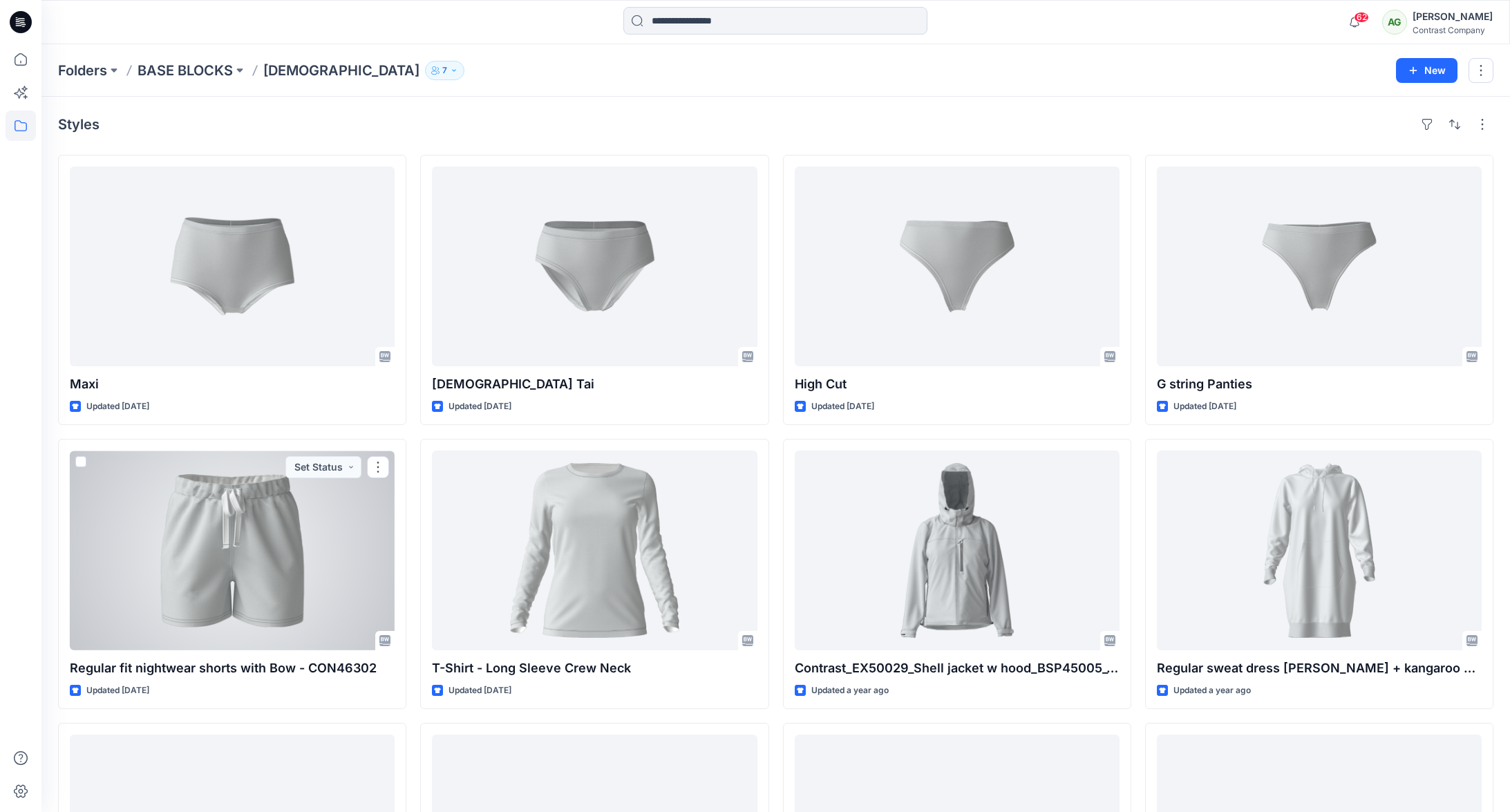
click at [260, 539] on div at bounding box center [232, 550] width 325 height 200
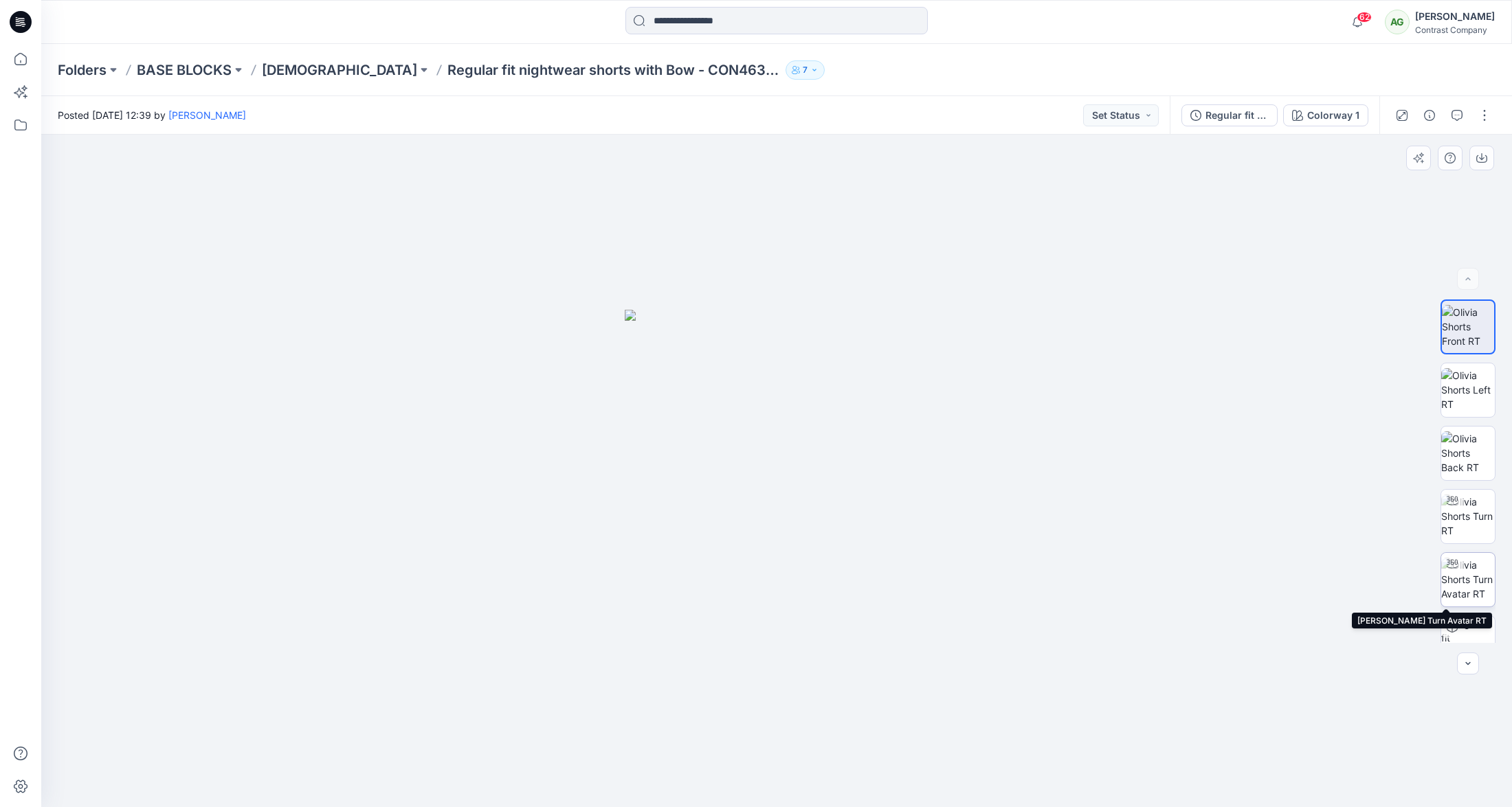
click at [1466, 572] on img at bounding box center [1468, 579] width 54 height 43
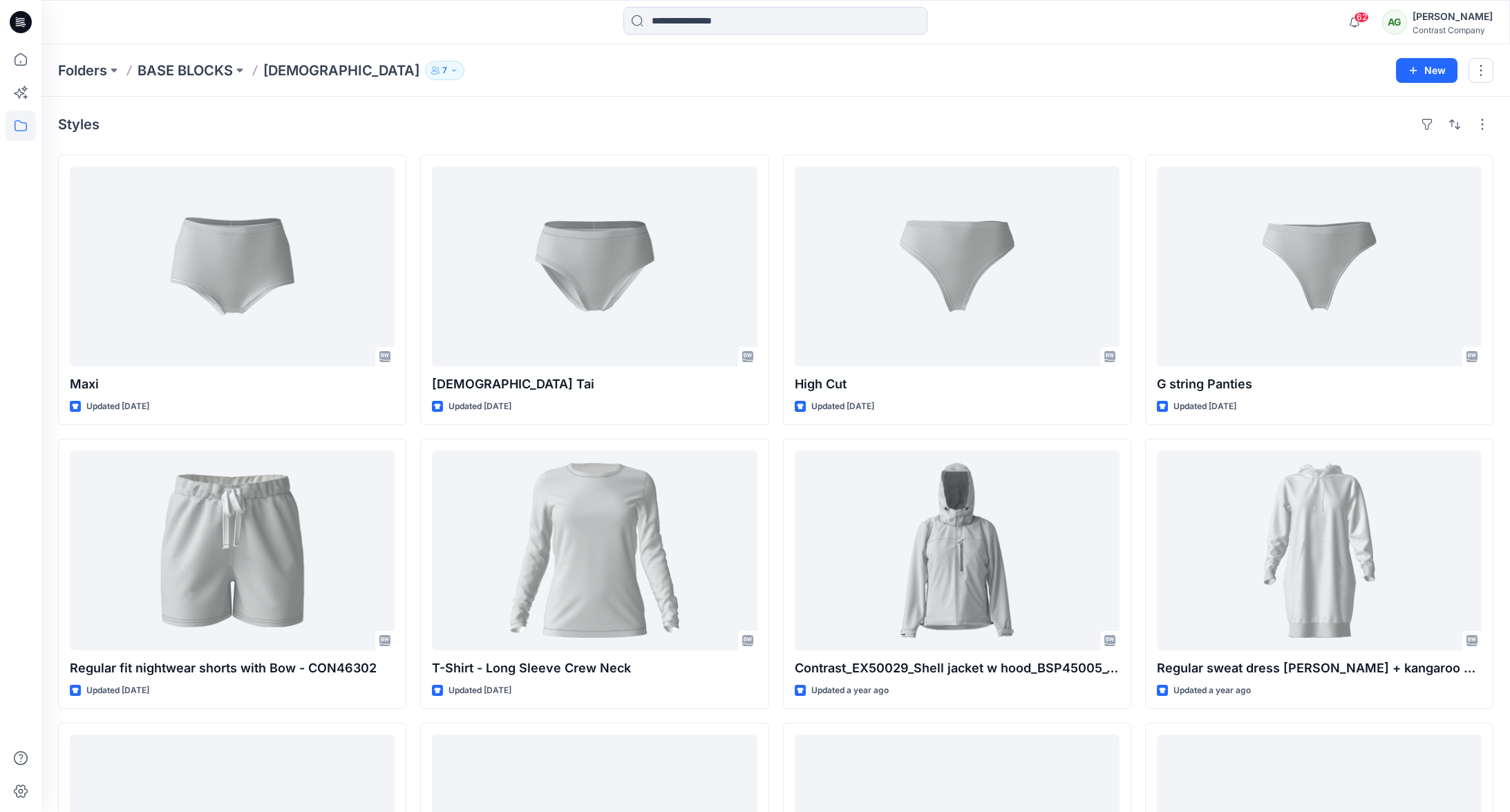
click at [200, 70] on p "BASE BLOCKS" at bounding box center [185, 70] width 96 height 20
